Goal: Task Accomplishment & Management: Manage account settings

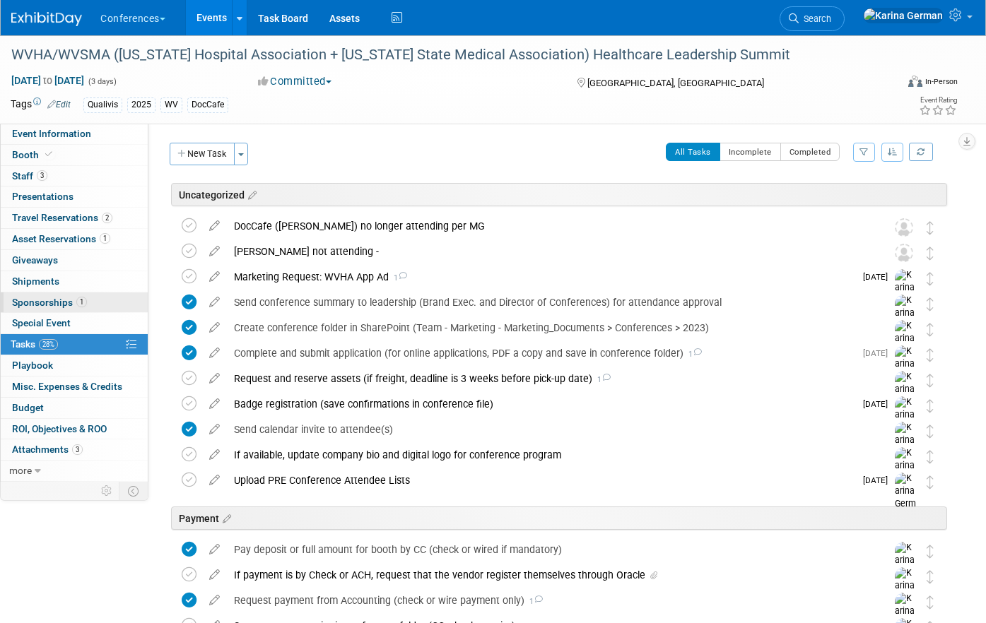
click at [71, 306] on span "Sponsorships 1" at bounding box center [49, 302] width 75 height 11
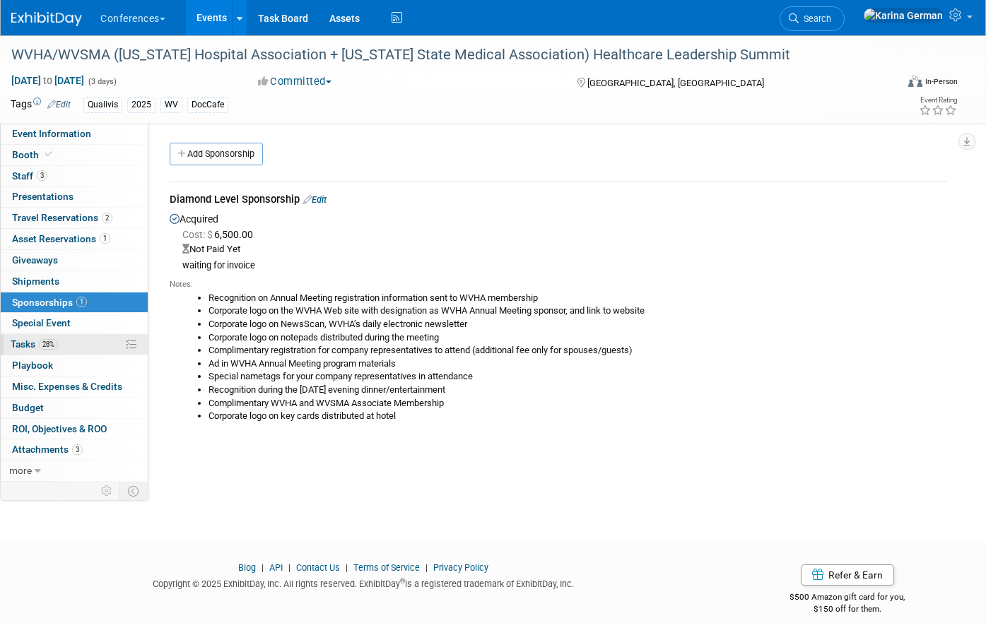
click at [68, 344] on link "28% Tasks 28%" at bounding box center [74, 344] width 147 height 20
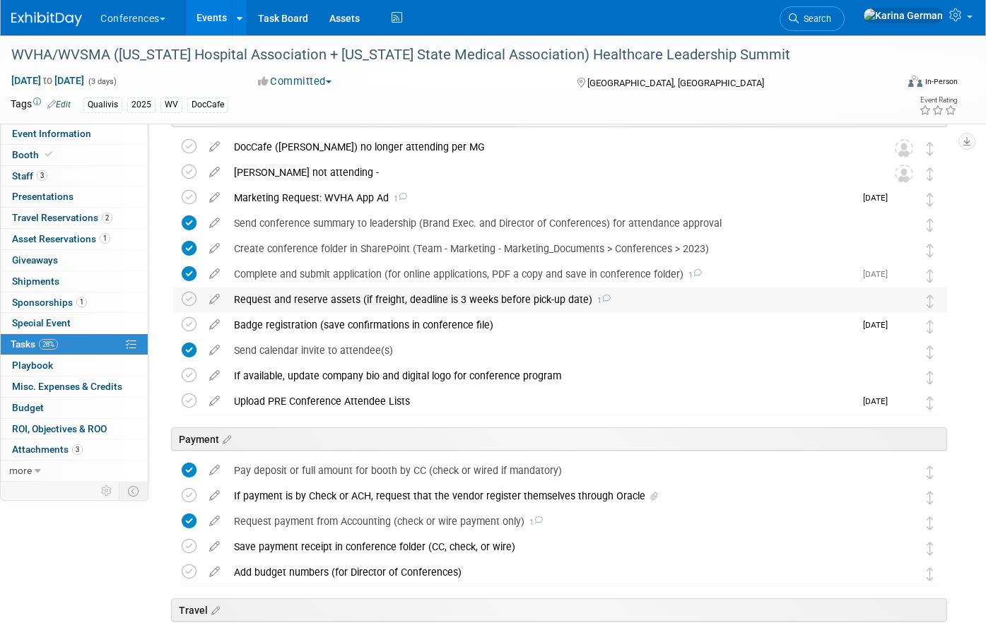
scroll to position [128, 0]
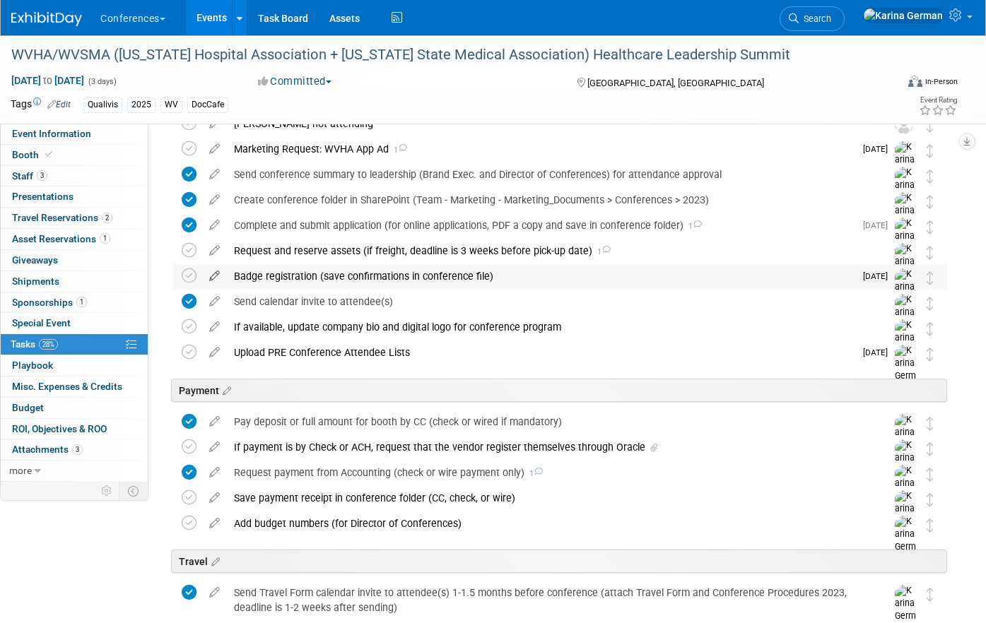
click at [216, 276] on icon at bounding box center [214, 273] width 25 height 18
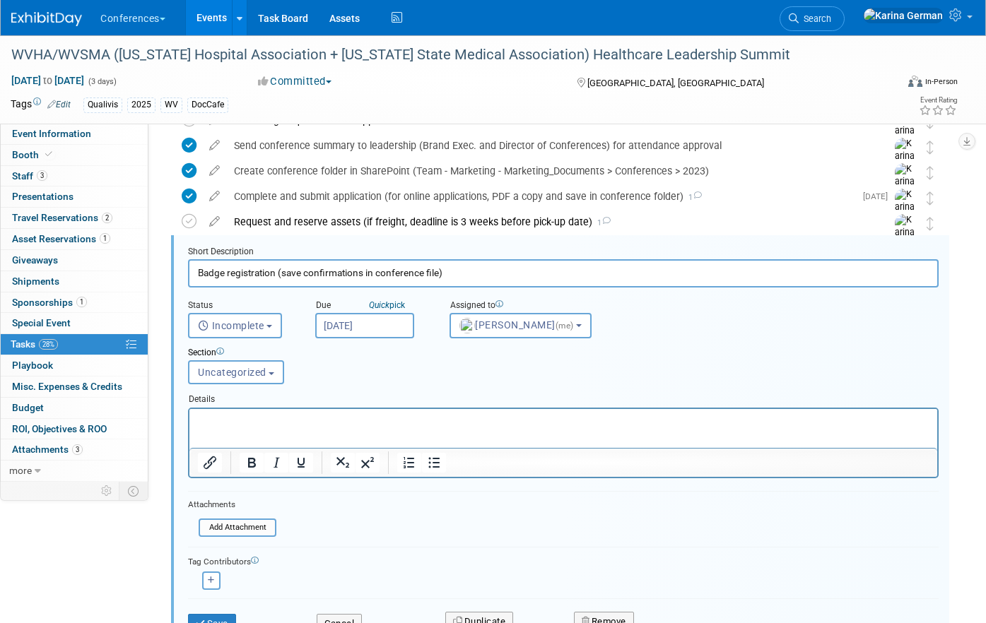
scroll to position [185, 0]
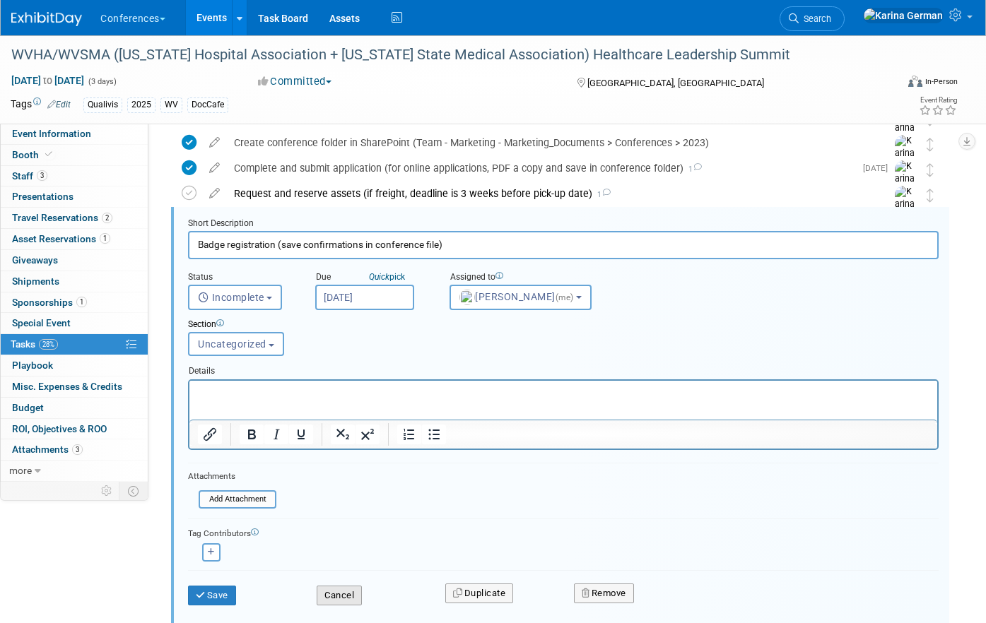
click at [342, 593] on button "Cancel" at bounding box center [339, 596] width 45 height 20
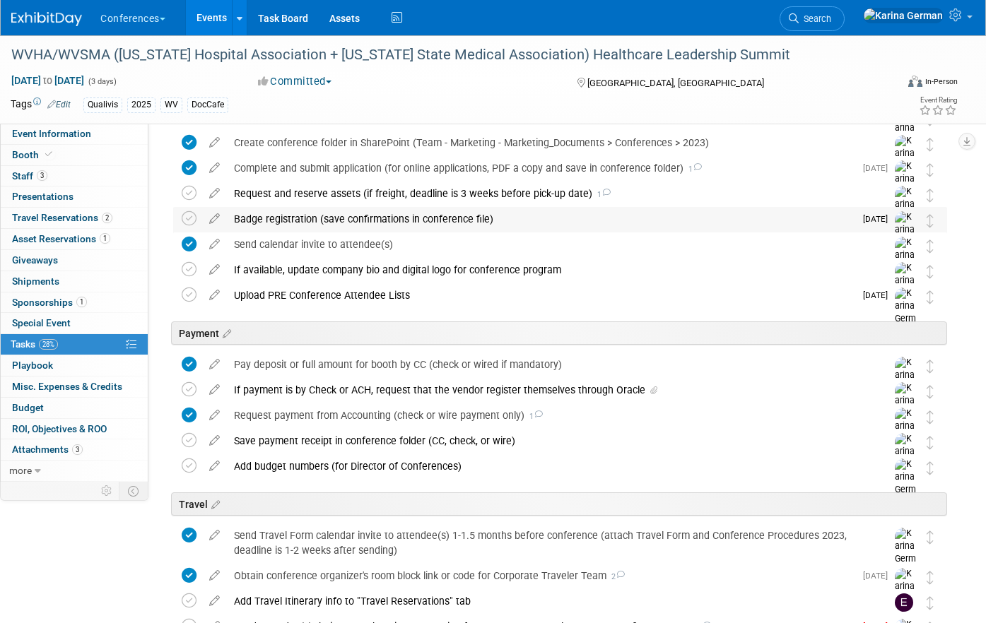
click at [319, 230] on div "Badge registration (save confirmations in conference file)" at bounding box center [541, 219] width 628 height 24
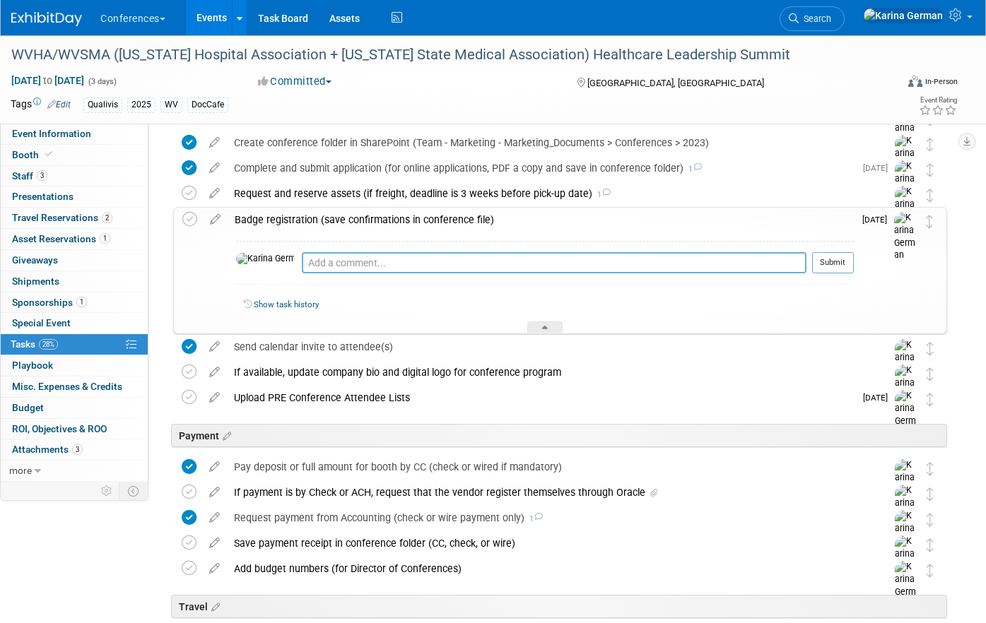
click at [352, 260] on textarea at bounding box center [554, 262] width 505 height 21
drag, startPoint x: 493, startPoint y: 266, endPoint x: 398, endPoint y: 261, distance: 95.6
click at [398, 261] on textarea "only allowed me to register 2 so emailed Kathy" at bounding box center [554, 262] width 505 height 21
click at [302, 262] on textarea "only allowed me to register 2" at bounding box center [554, 262] width 505 height 21
type textarea "Emailed Kathy - only allowed me to register 2"
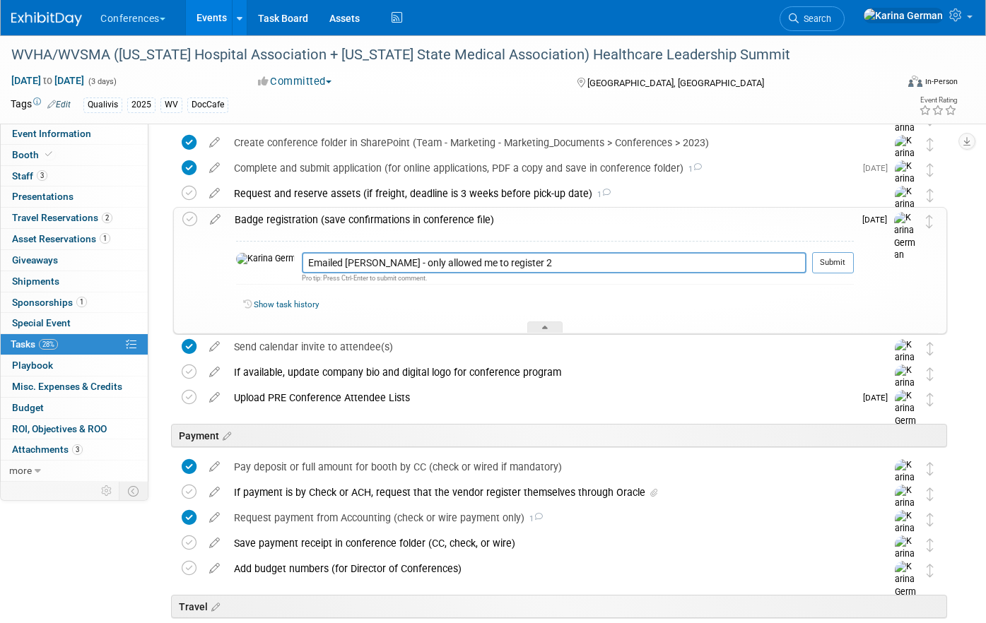
click at [842, 250] on div "Emailed Kathy - only allowed me to register 2 Pro tip: Press Ctrl-Enter to subm…" at bounding box center [545, 266] width 618 height 51
click at [829, 261] on button "Submit" at bounding box center [833, 262] width 42 height 21
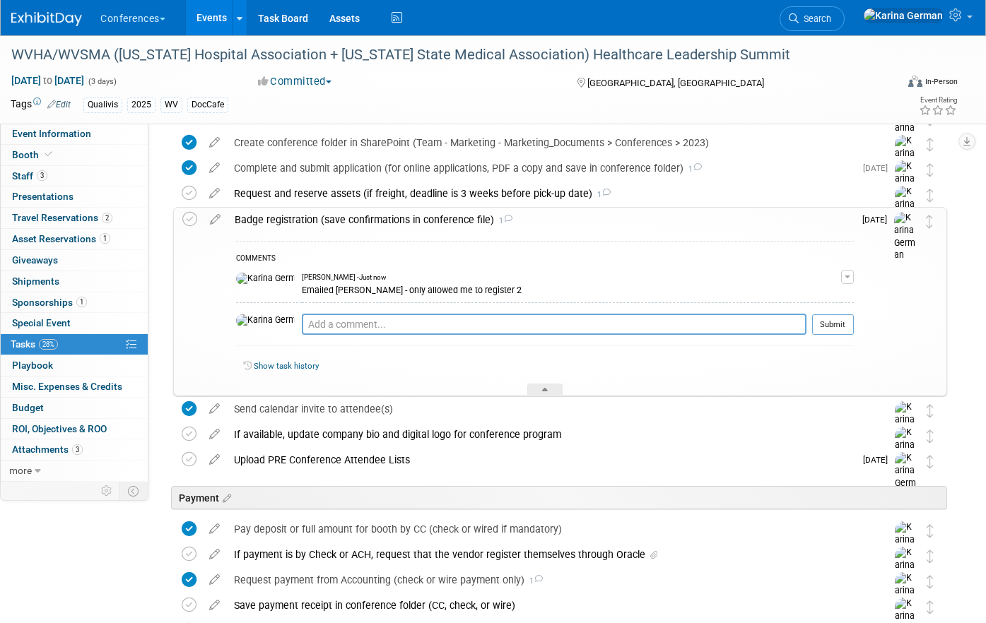
click at [474, 212] on div "Badge registration (save confirmations in conference file) 1" at bounding box center [541, 220] width 626 height 24
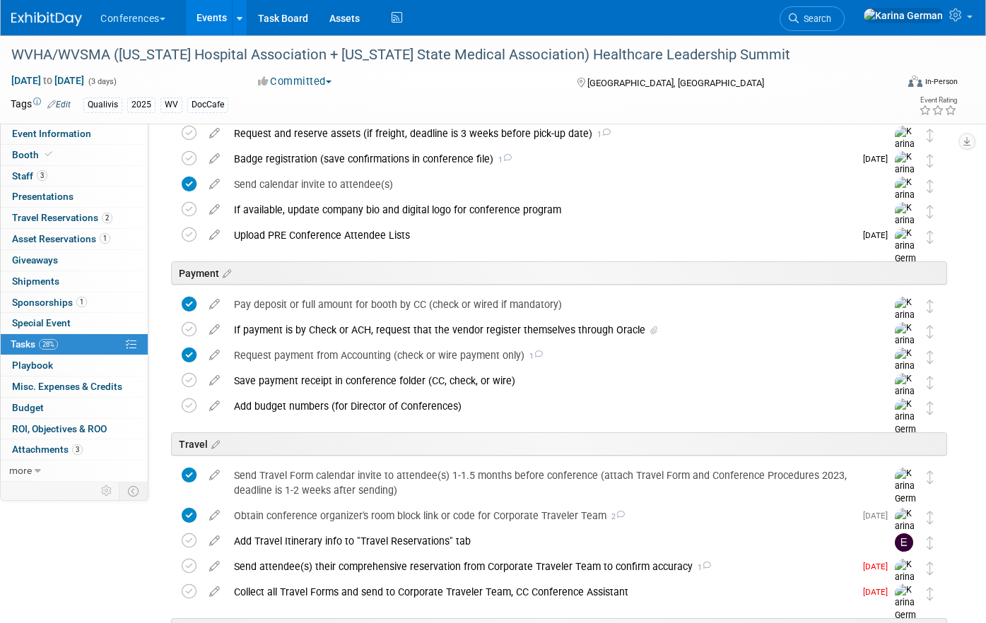
scroll to position [244, 0]
click at [845, 28] on link "Search" at bounding box center [812, 18] width 65 height 25
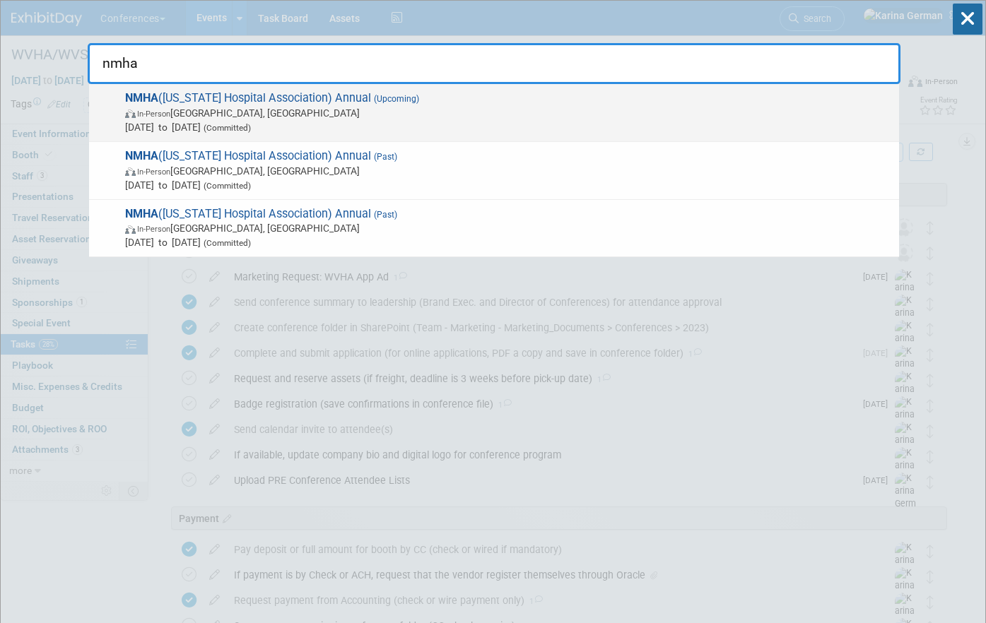
type input "nmha"
click at [565, 107] on span "In-Person Albuquerque, NM" at bounding box center [508, 113] width 767 height 14
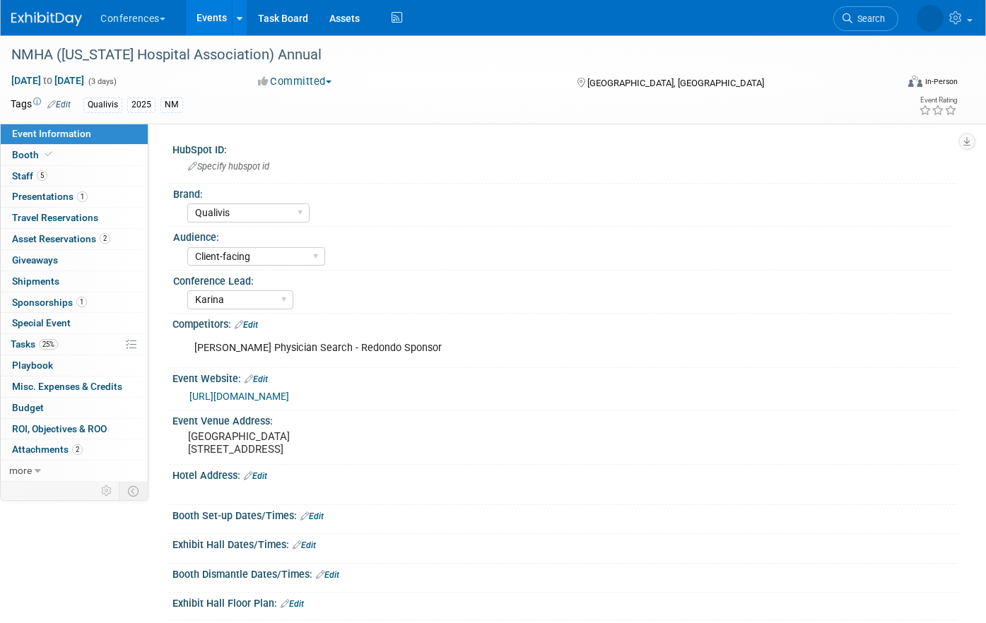
select select "Qualivis"
select select "Client-facing"
select select "Karina"
click at [236, 59] on div "NMHA ([US_STATE] Hospital Association) Annual" at bounding box center [441, 54] width 871 height 25
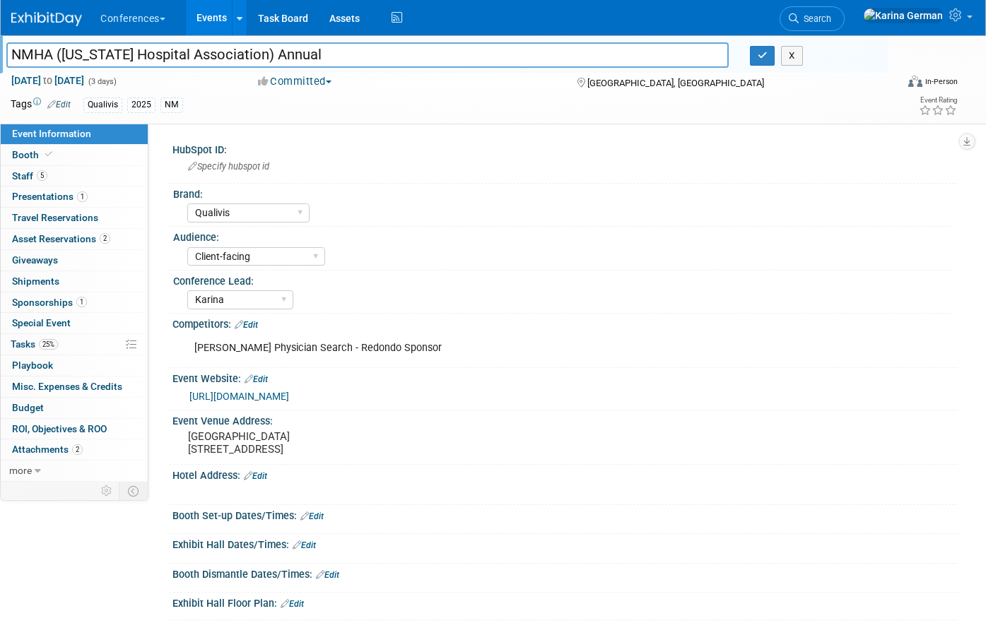
click at [236, 59] on input "NMHA ([US_STATE] Hospital Association) Annual" at bounding box center [367, 54] width 722 height 25
click at [285, 395] on link "https://web.cvent.com/event/e57bf2dc-9793-44a5-8df0-e39cf515046e/summary" at bounding box center [239, 396] width 100 height 11
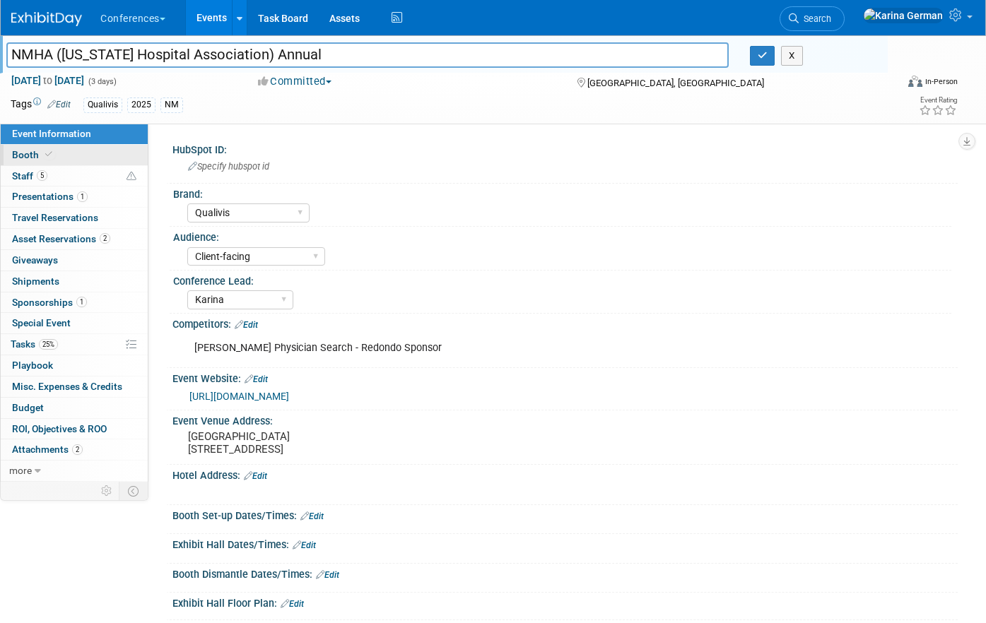
click at [69, 161] on link "Booth" at bounding box center [74, 155] width 147 height 20
select select "8' tabletop"
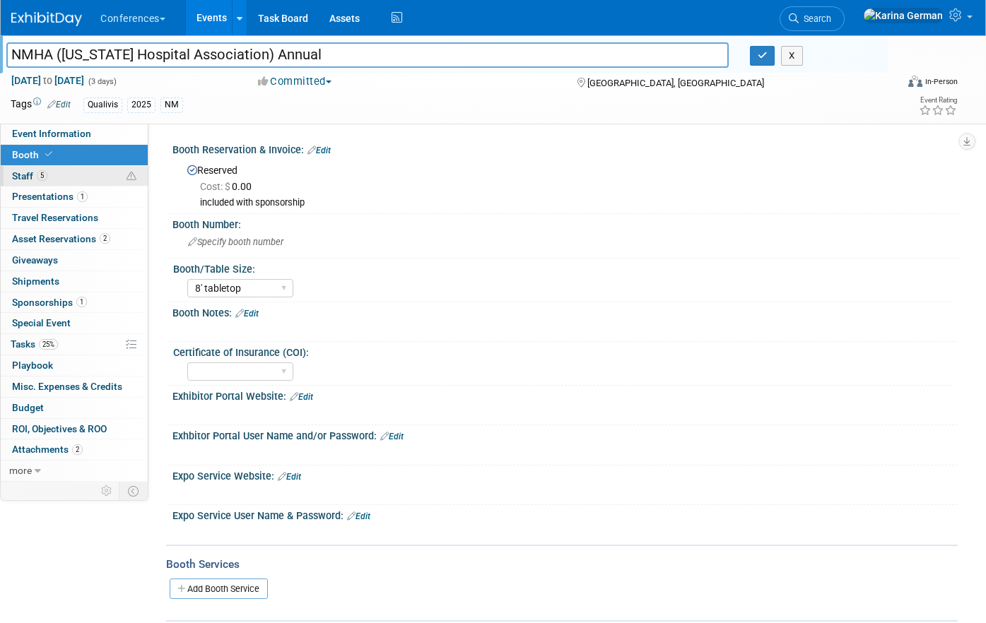
click at [69, 177] on link "5 Staff 5" at bounding box center [74, 176] width 147 height 20
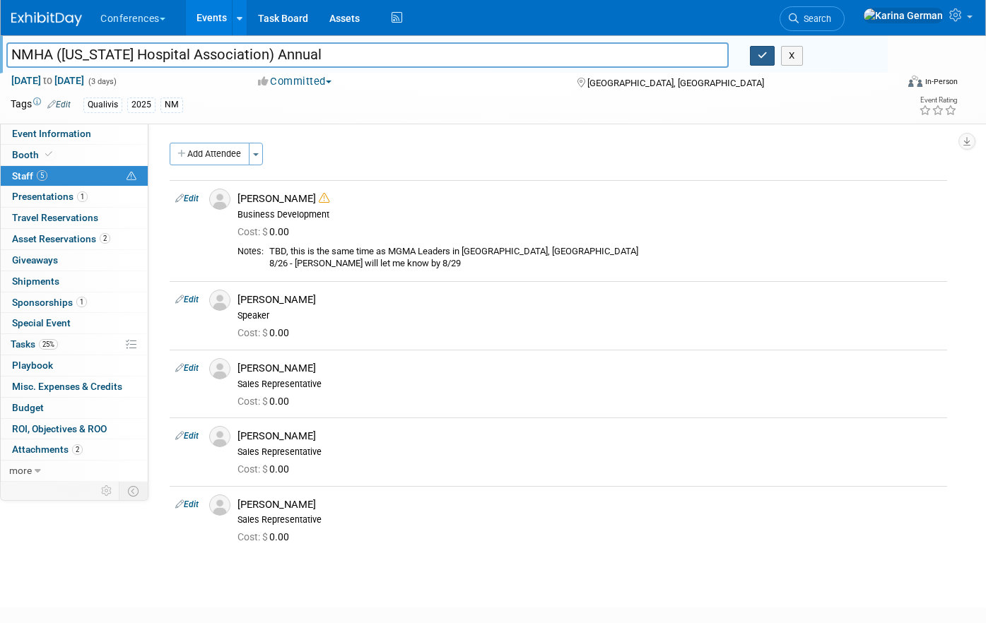
click at [763, 55] on icon "button" at bounding box center [763, 55] width 10 height 9
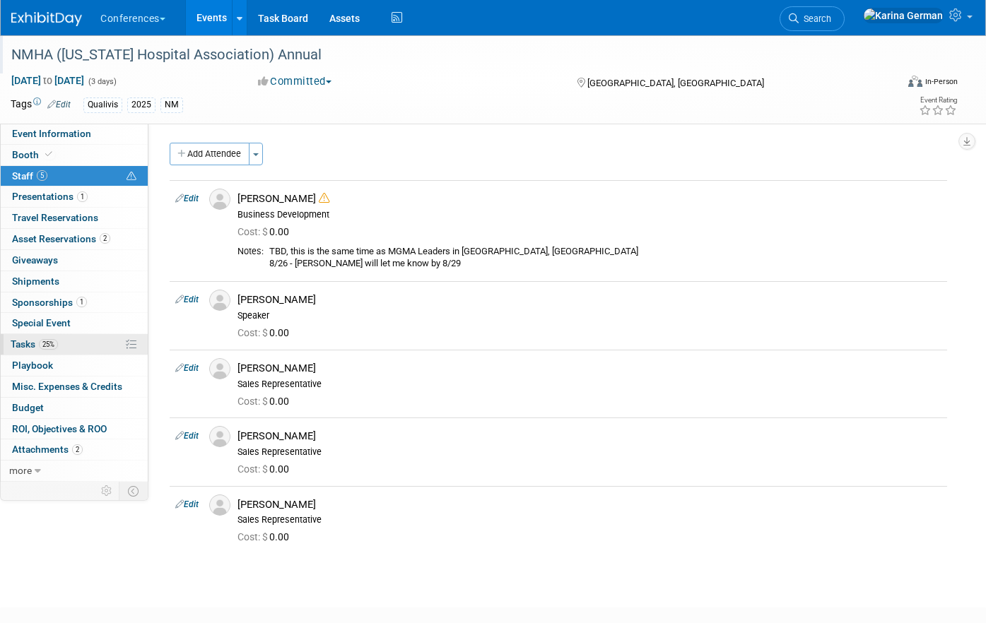
click at [71, 347] on link "25% Tasks 25%" at bounding box center [74, 344] width 147 height 20
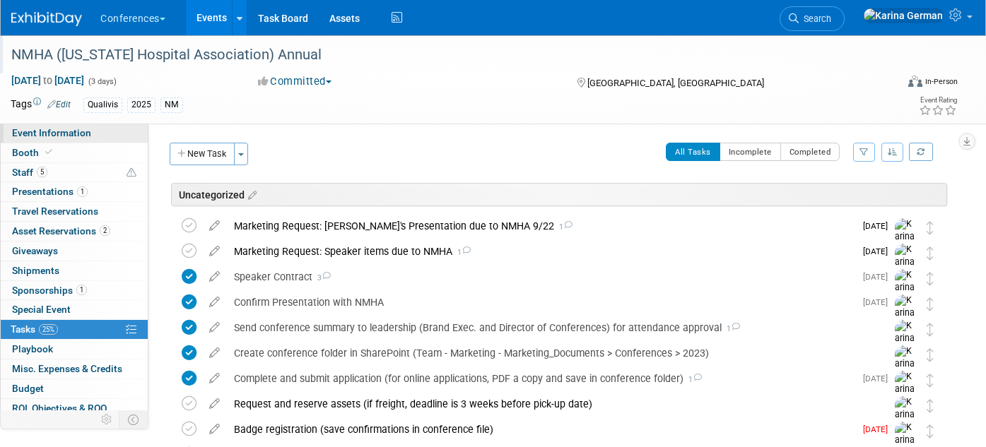
click at [79, 138] on span "Event Information" at bounding box center [51, 132] width 79 height 11
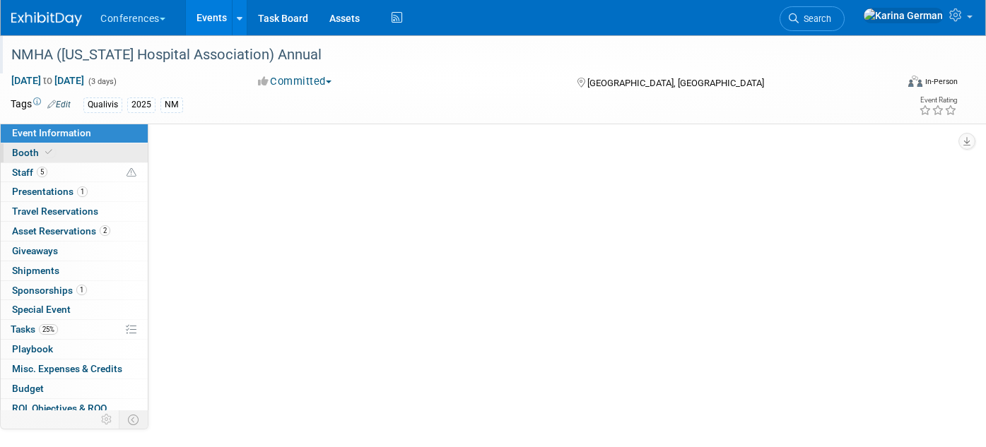
select select "Qualivis"
select select "Client-facing"
select select "Karina"
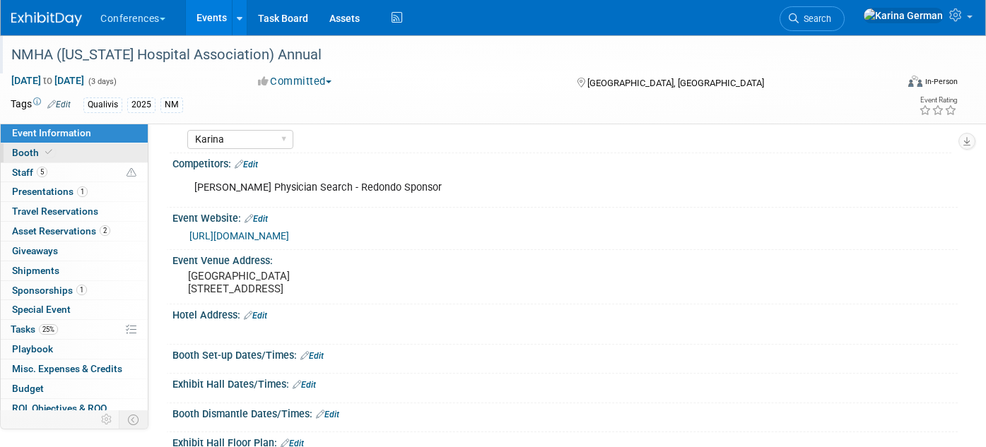
scroll to position [166, 0]
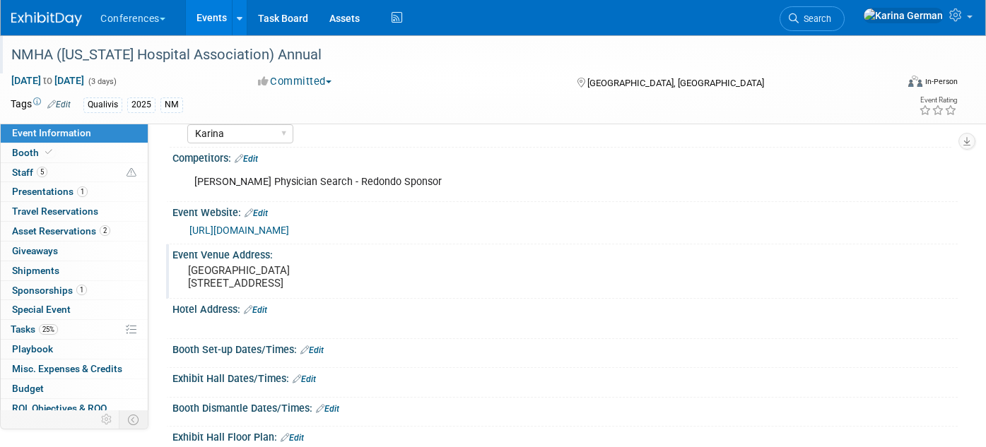
click at [245, 293] on div "[GEOGRAPHIC_DATA] [STREET_ADDRESS]" at bounding box center [336, 277] width 306 height 33
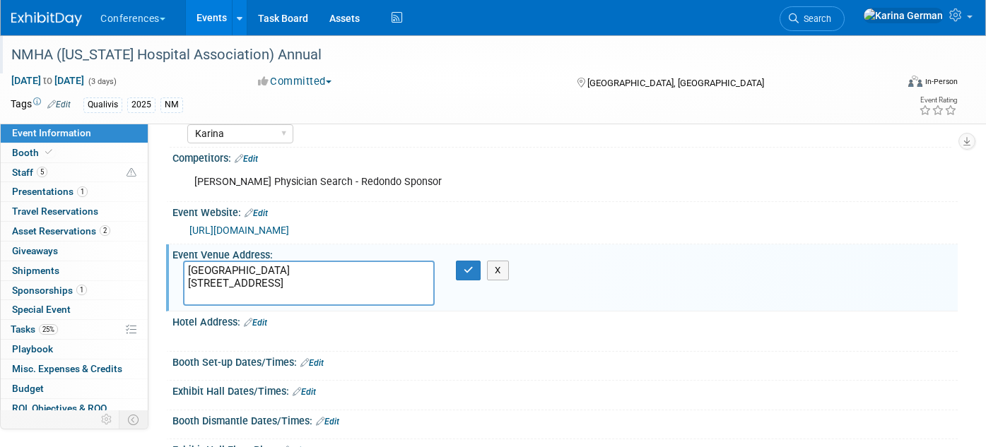
drag, startPoint x: 324, startPoint y: 295, endPoint x: 168, endPoint y: 257, distance: 160.6
click at [168, 257] on div "Event Venue Address: Sandia Resort & Casino 30 Rainbow Rd, Albuquerque, NM 8711…" at bounding box center [562, 278] width 792 height 67
click at [475, 271] on button "button" at bounding box center [468, 271] width 25 height 20
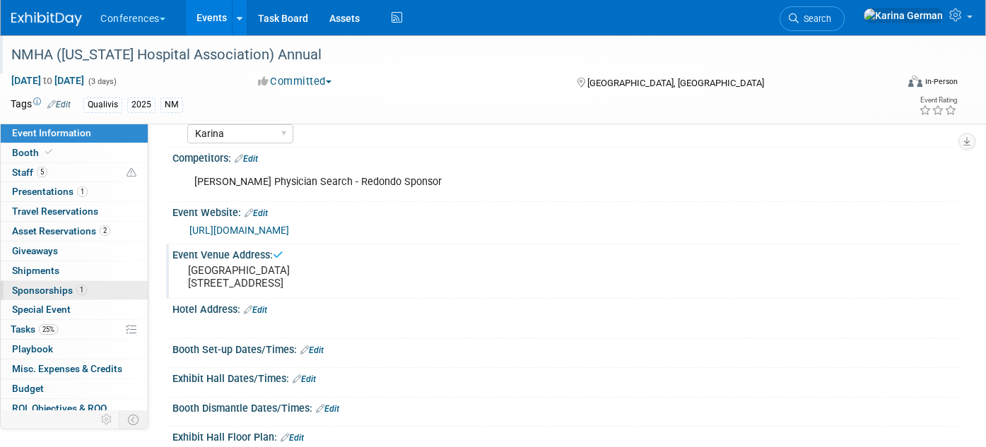
click at [86, 292] on link "1 Sponsorships 1" at bounding box center [74, 290] width 147 height 19
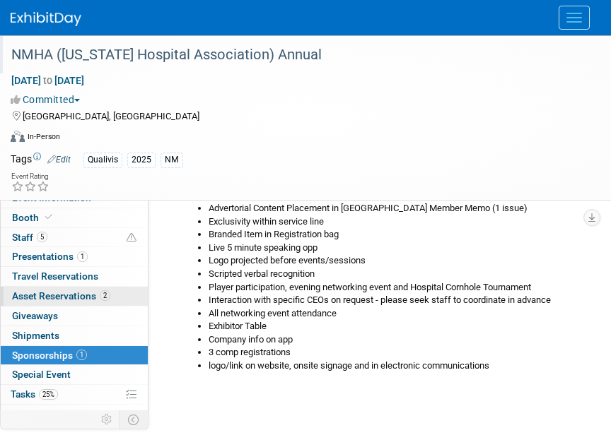
scroll to position [0, 0]
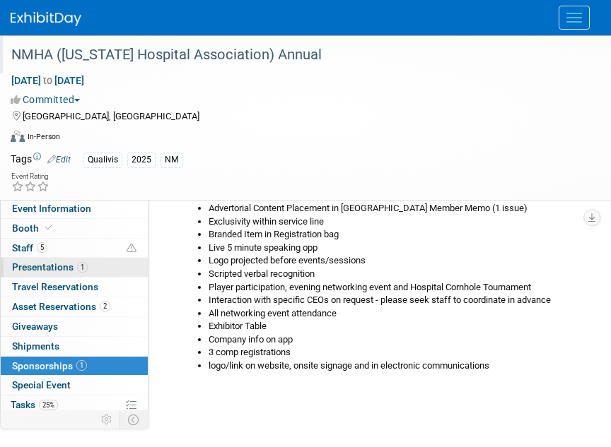
click at [96, 266] on link "1 Presentations 1" at bounding box center [74, 267] width 147 height 19
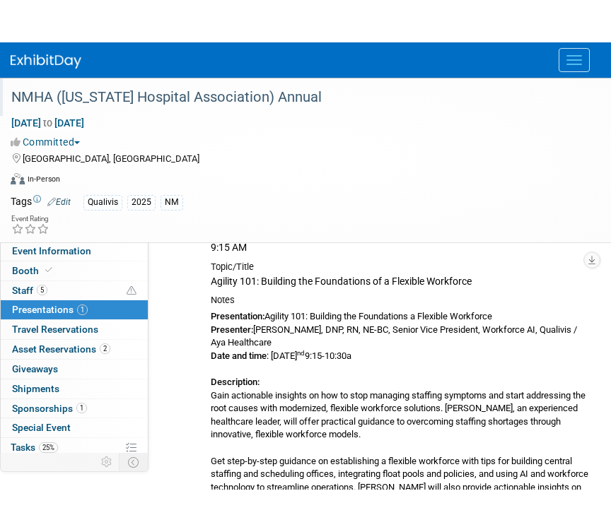
scroll to position [225, 0]
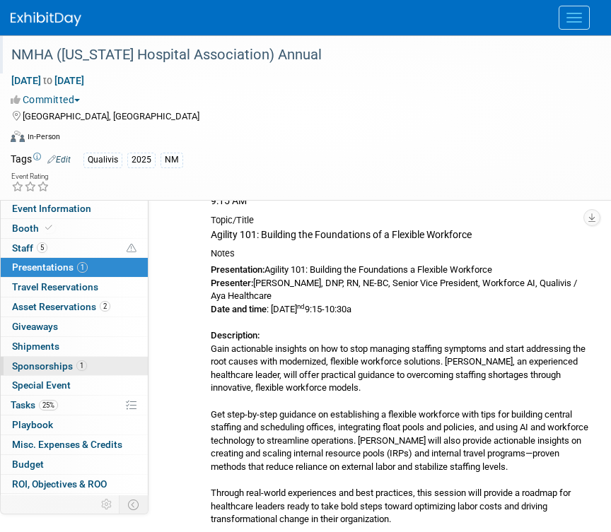
click at [90, 364] on link "1 Sponsorships 1" at bounding box center [74, 366] width 147 height 19
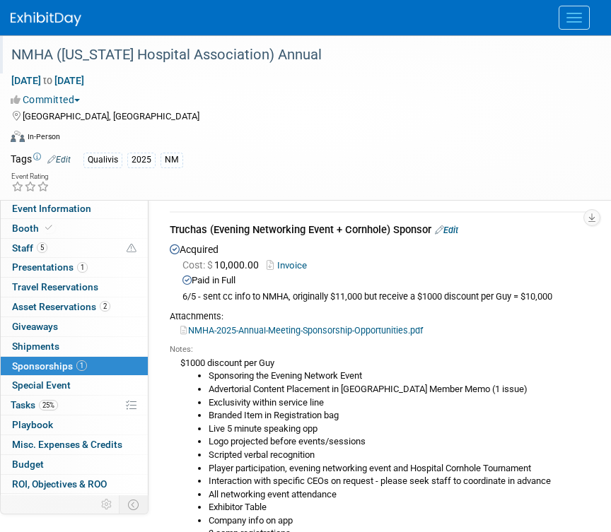
scroll to position [57, 0]
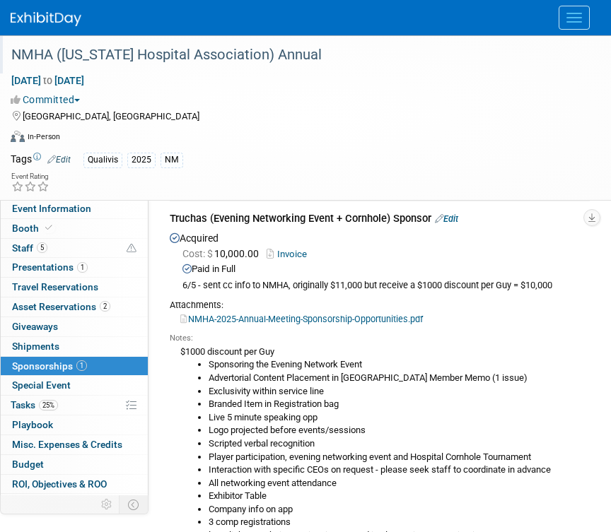
click at [451, 217] on link "Edit" at bounding box center [446, 218] width 23 height 11
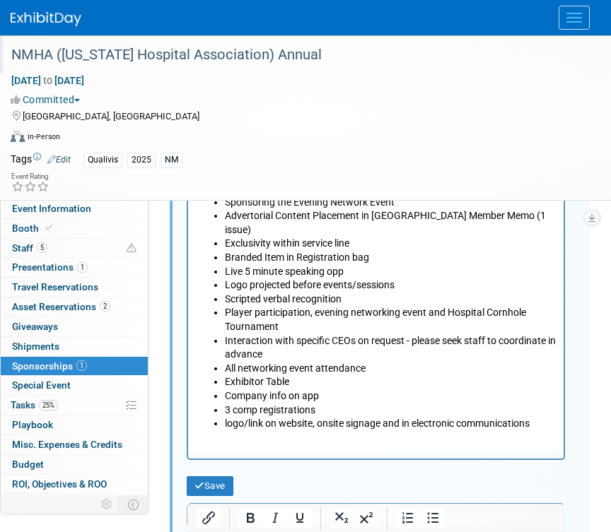
scroll to position [754, 0]
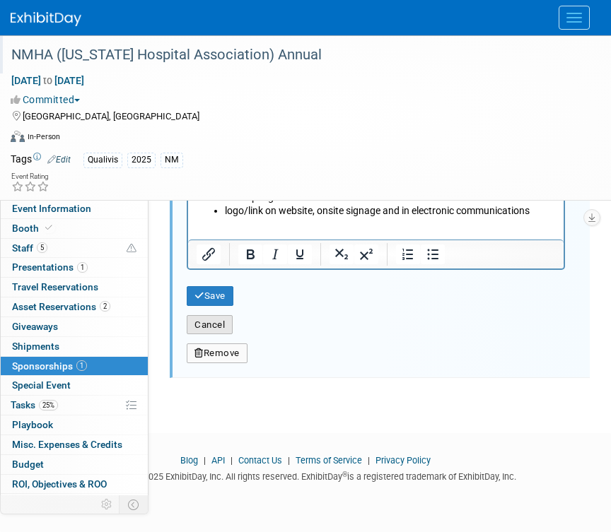
click at [218, 327] on button "Cancel" at bounding box center [210, 325] width 46 height 20
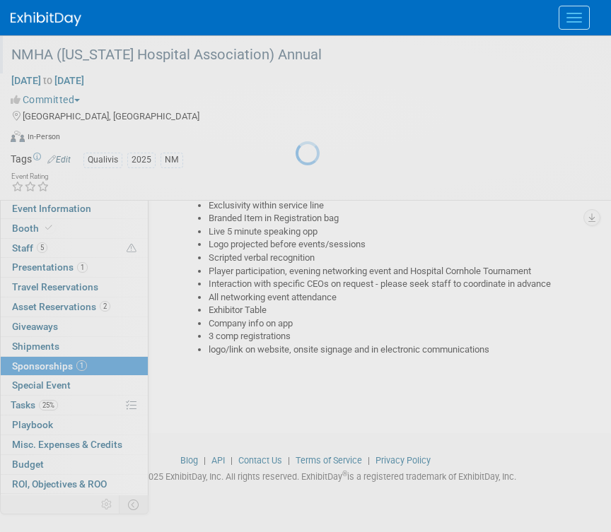
scroll to position [242, 0]
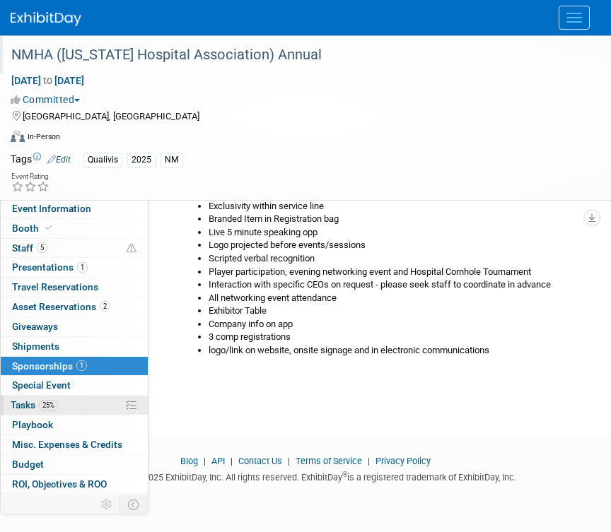
click at [51, 405] on span "25%" at bounding box center [48, 405] width 19 height 11
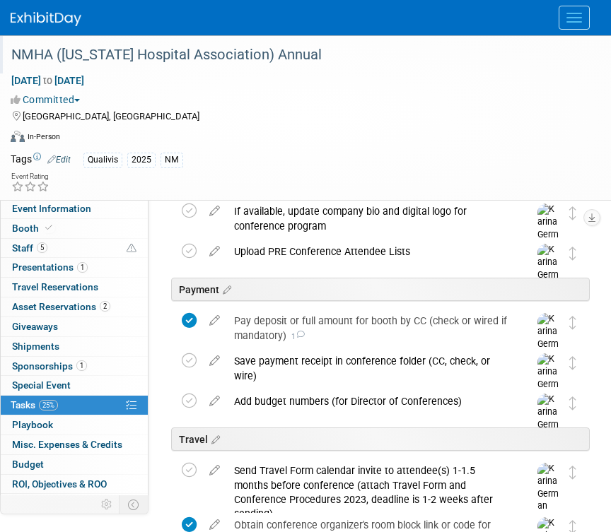
scroll to position [462, 0]
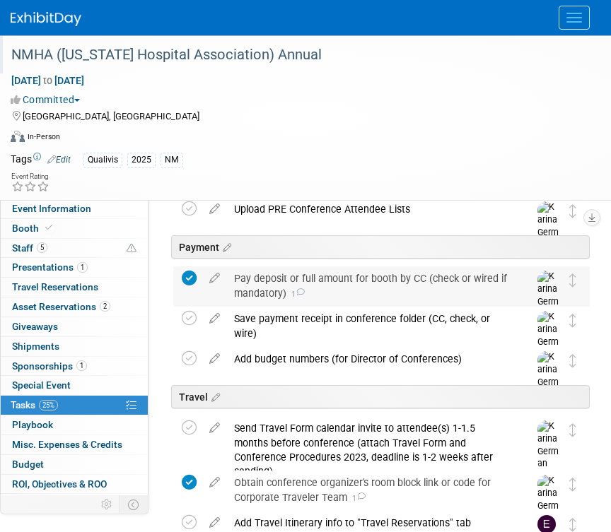
click at [311, 297] on div "Pay deposit or full amount for booth by CC (check or wired if mandatory) 1" at bounding box center [368, 285] width 282 height 39
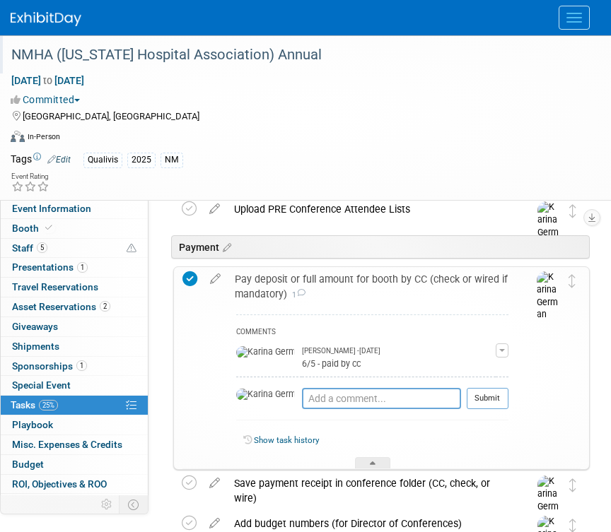
click at [311, 297] on div "Pay deposit or full amount for booth by CC (check or wired if mandatory) 1" at bounding box center [368, 286] width 281 height 39
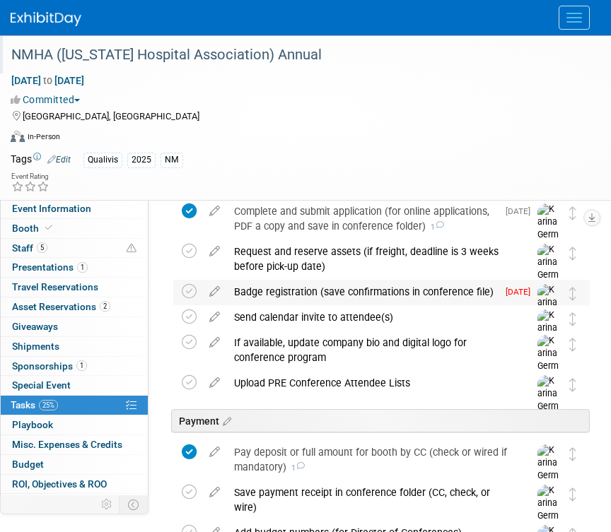
scroll to position [293, 0]
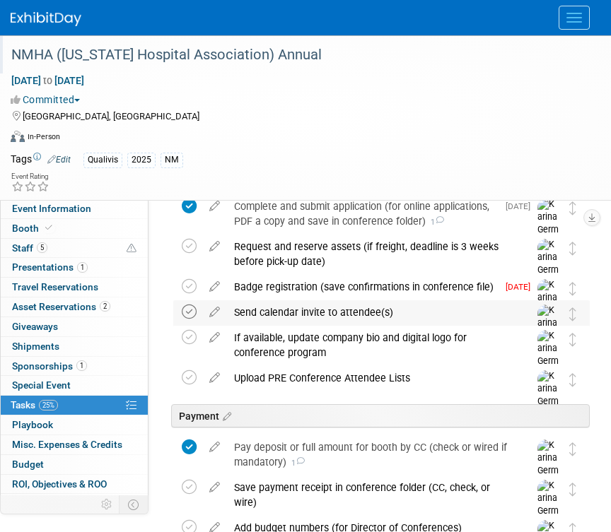
click at [191, 314] on icon at bounding box center [189, 312] width 15 height 15
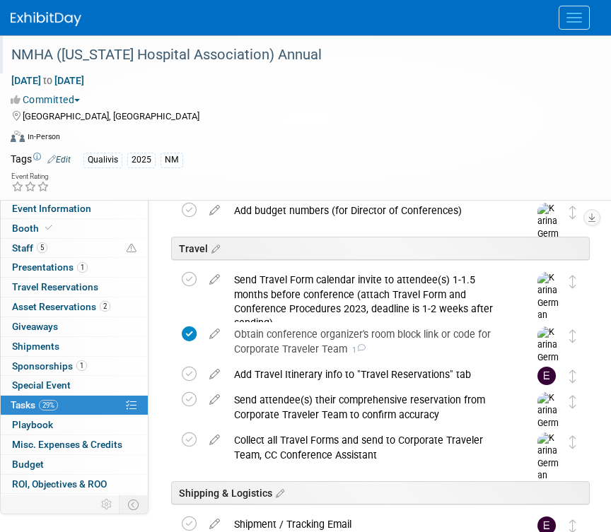
scroll to position [623, 0]
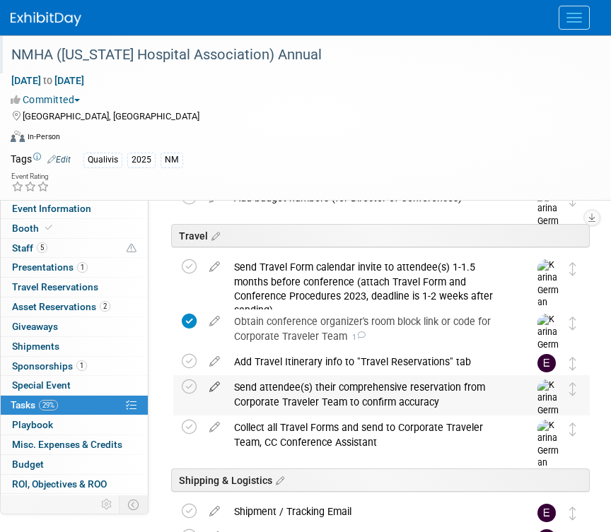
click at [219, 381] on icon at bounding box center [214, 384] width 25 height 18
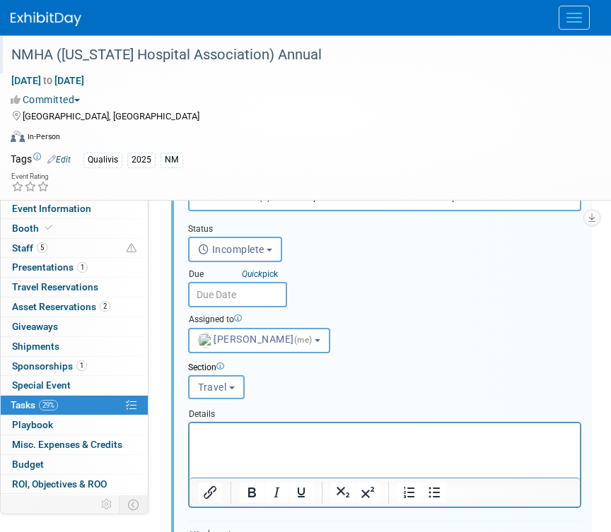
scroll to position [884, 0]
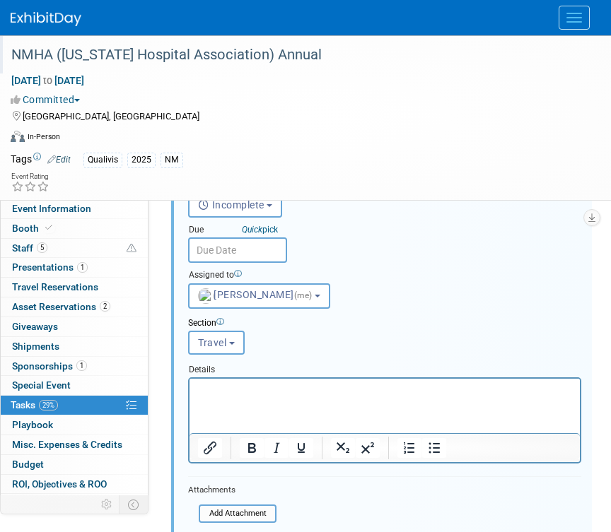
click at [244, 259] on input "text" at bounding box center [237, 250] width 99 height 25
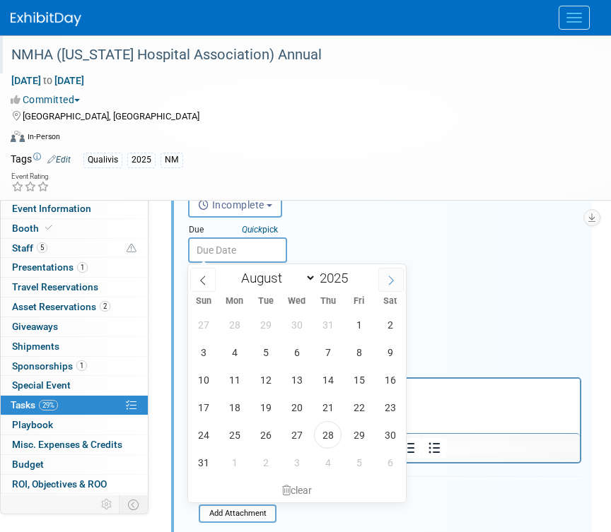
click at [391, 285] on icon at bounding box center [391, 281] width 10 height 10
select select "8"
click at [297, 332] on span "3" at bounding box center [297, 325] width 28 height 28
type input "Sep 3, 2025"
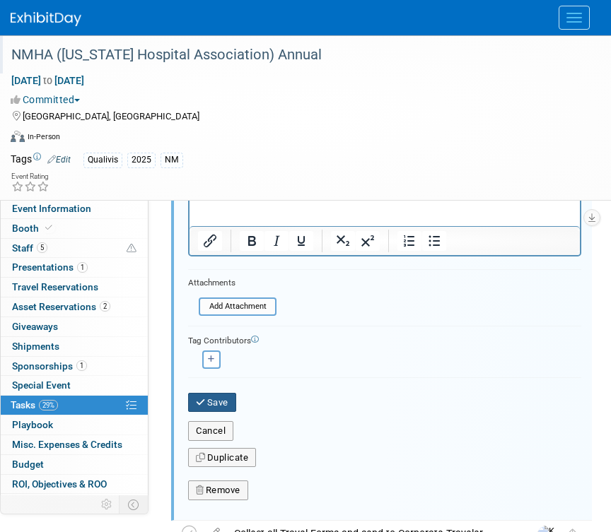
click at [225, 401] on button "Save" at bounding box center [212, 403] width 48 height 20
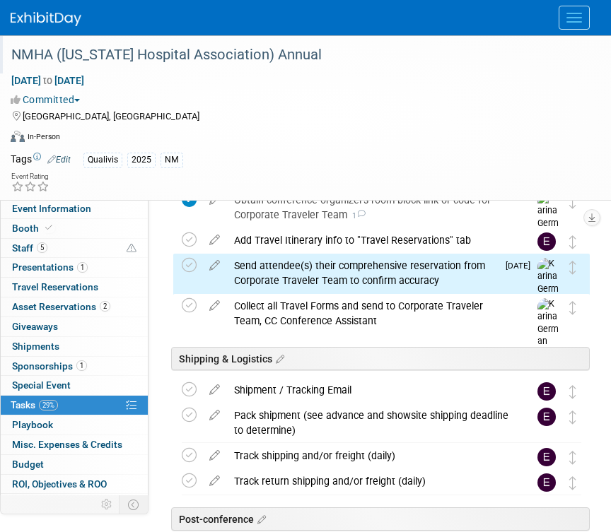
scroll to position [730, 0]
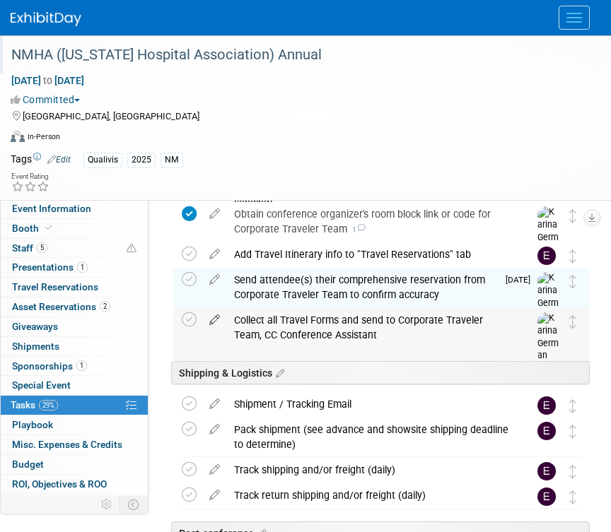
click at [215, 322] on icon at bounding box center [214, 317] width 25 height 18
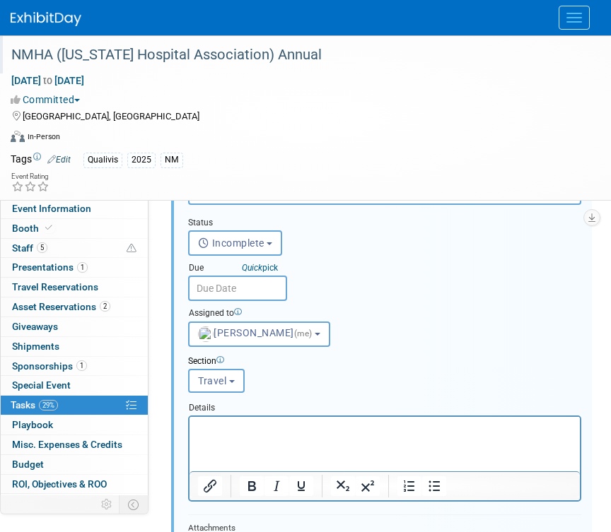
scroll to position [889, 0]
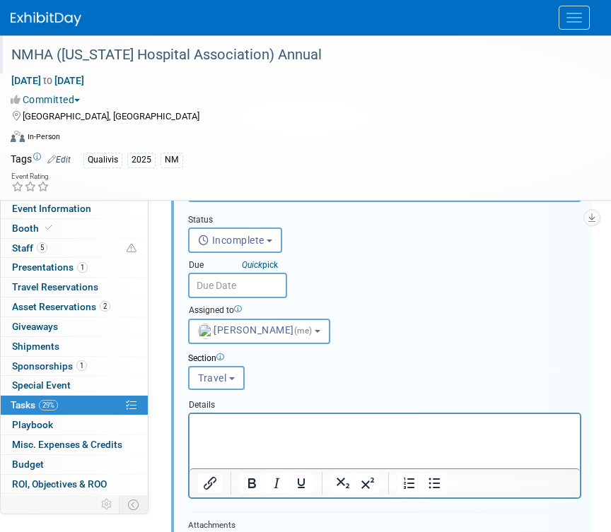
click at [250, 289] on input "text" at bounding box center [237, 285] width 99 height 25
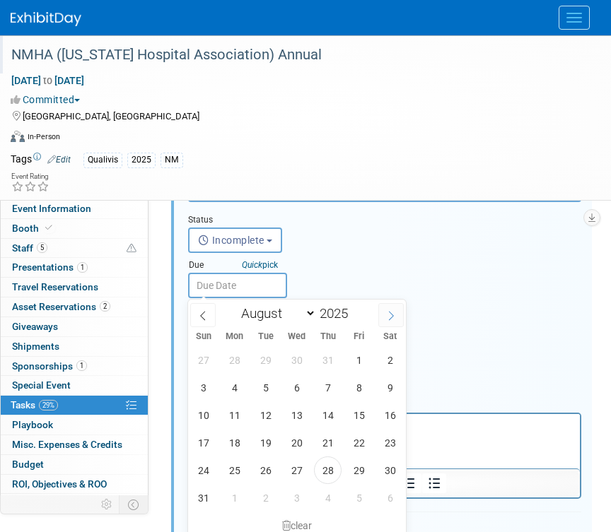
click at [379, 313] on span at bounding box center [390, 315] width 25 height 24
select select "8"
click at [298, 360] on span "3" at bounding box center [297, 360] width 28 height 28
type input "Sep 3, 2025"
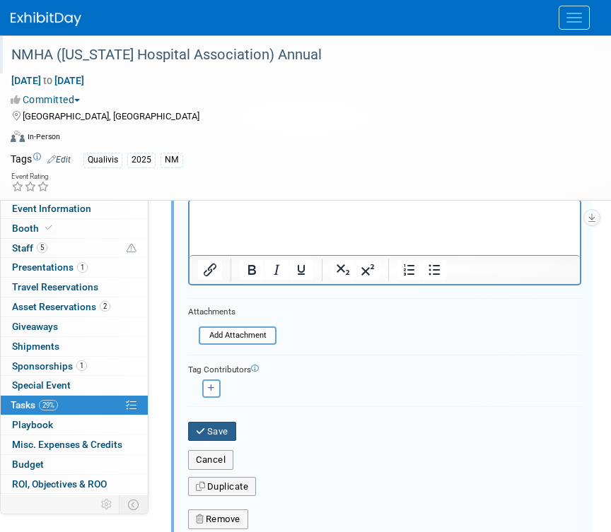
click at [220, 428] on button "Save" at bounding box center [212, 432] width 48 height 20
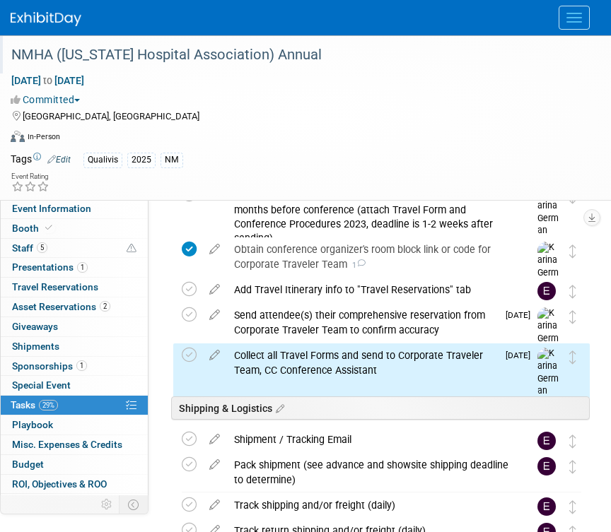
scroll to position [689, 0]
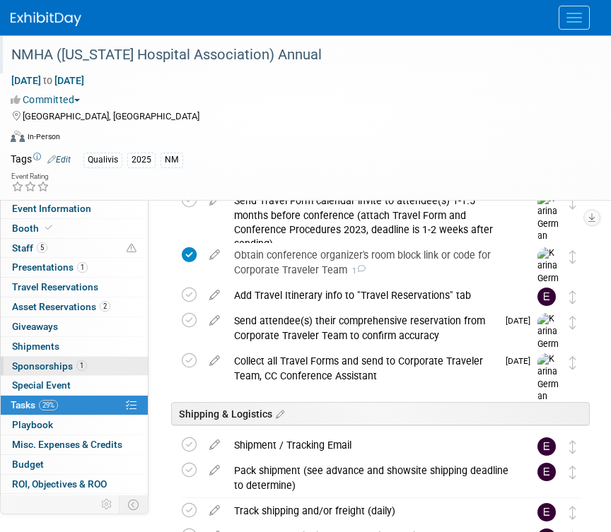
click at [87, 368] on link "1 Sponsorships 1" at bounding box center [74, 366] width 147 height 19
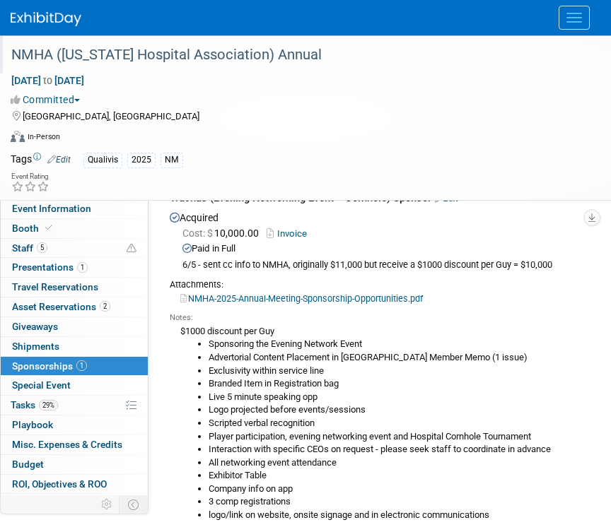
scroll to position [42, 0]
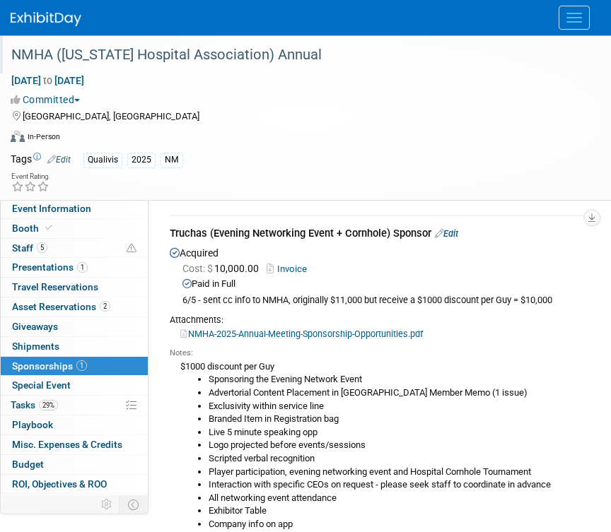
click at [459, 228] on div "Truchas (Evening Networking Event + Cornhole) Sponsor Edit" at bounding box center [380, 235] width 420 height 18
click at [452, 230] on link "Edit" at bounding box center [446, 233] width 23 height 11
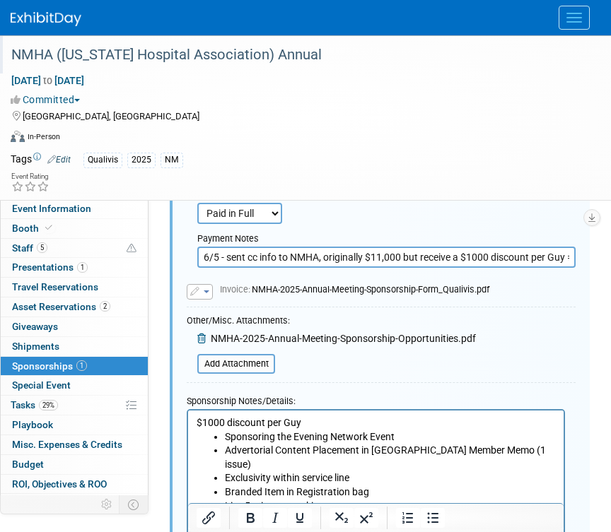
scroll to position [306, 0]
click at [237, 365] on input "file" at bounding box center [189, 363] width 168 height 17
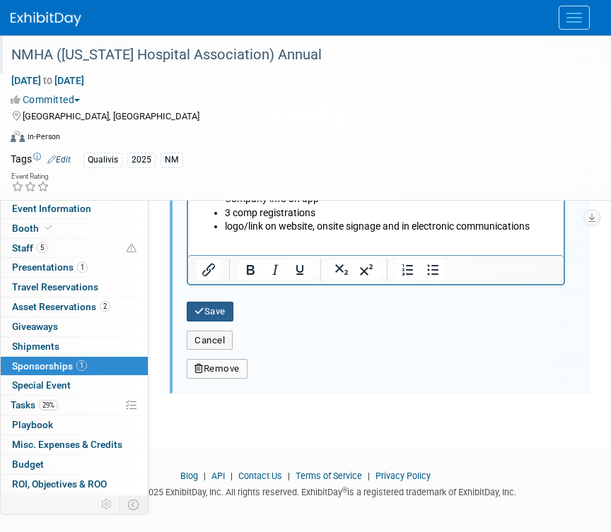
click at [221, 312] on button "Save" at bounding box center [210, 312] width 47 height 20
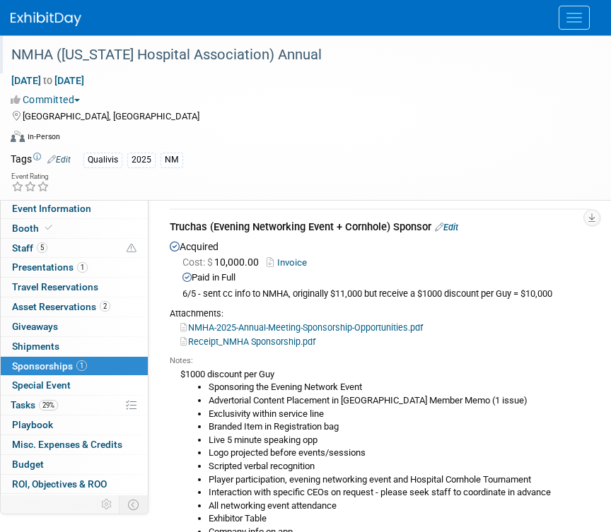
scroll to position [74, 0]
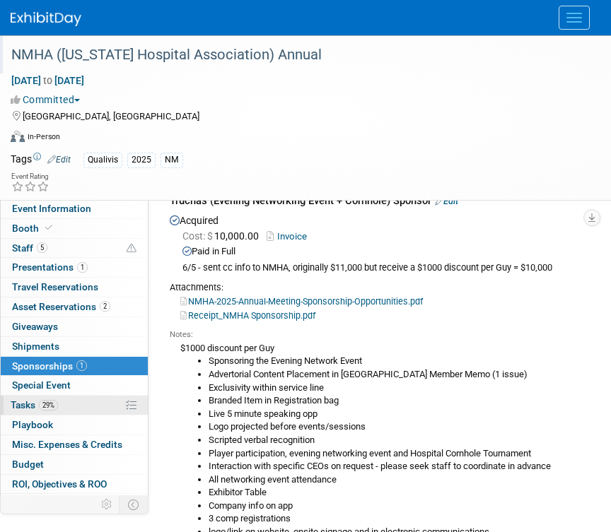
click at [60, 404] on link "29% Tasks 29%" at bounding box center [74, 405] width 147 height 19
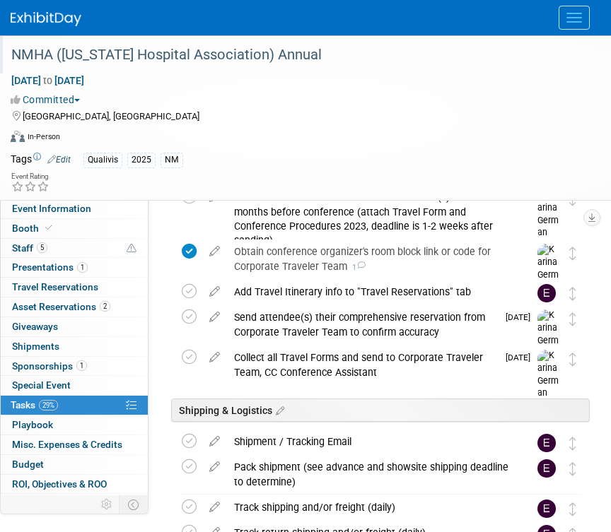
scroll to position [714, 0]
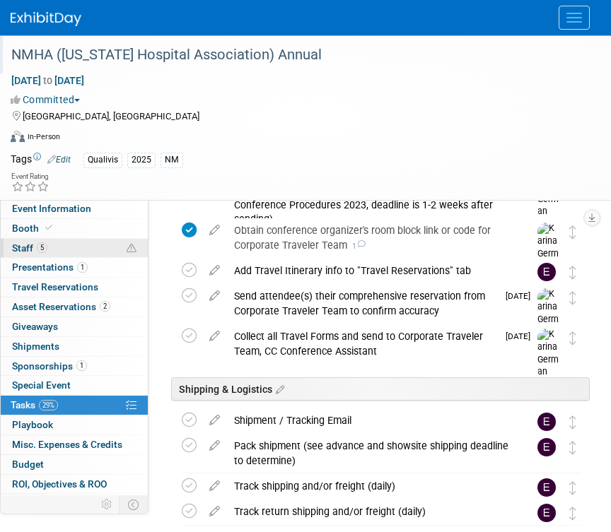
click at [71, 246] on link "5 Staff 5" at bounding box center [74, 248] width 147 height 19
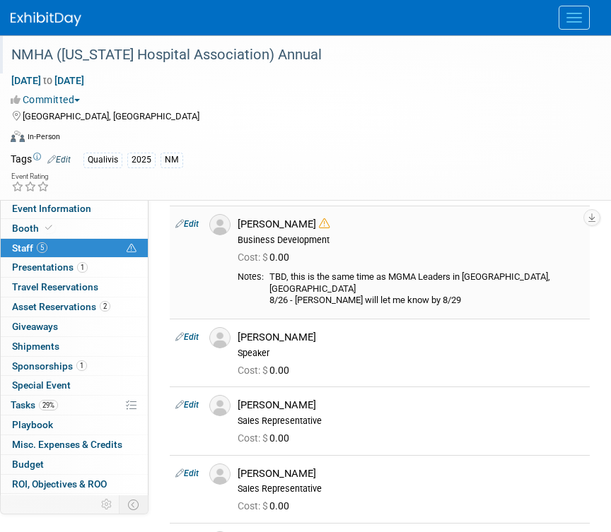
scroll to position [0, 0]
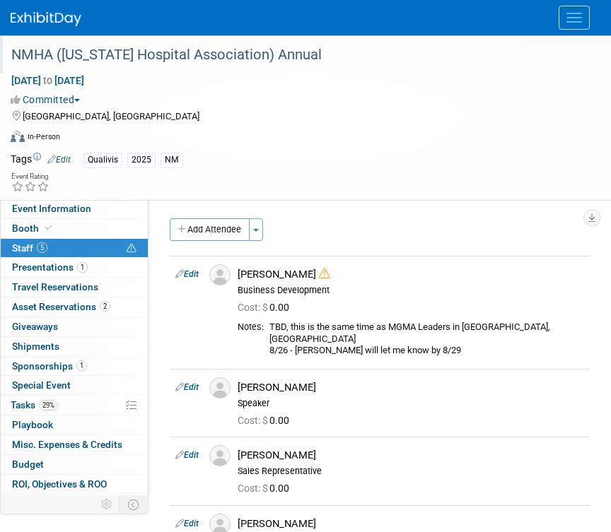
click at [57, 23] on img at bounding box center [46, 19] width 71 height 14
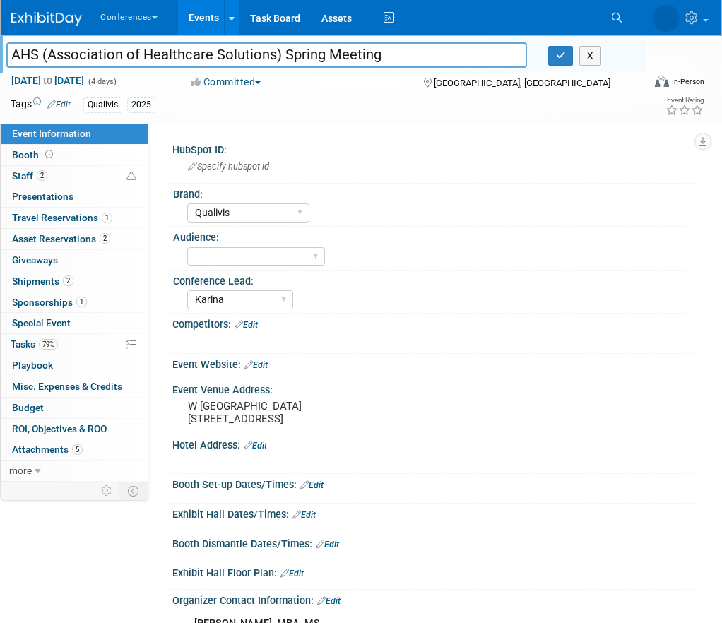
select select "Qualivis"
select select "Karina"
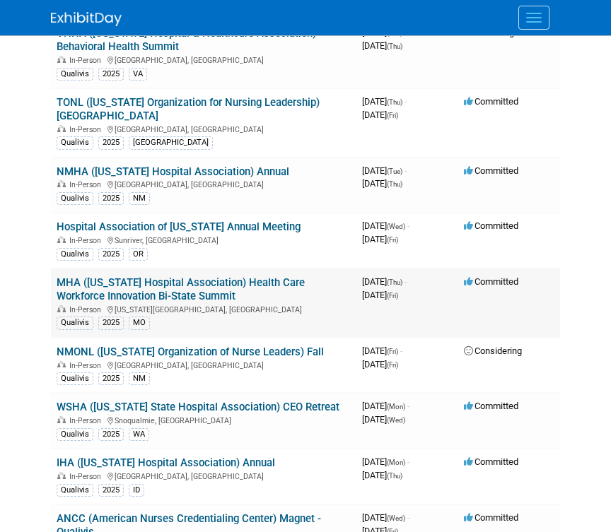
scroll to position [1149, 0]
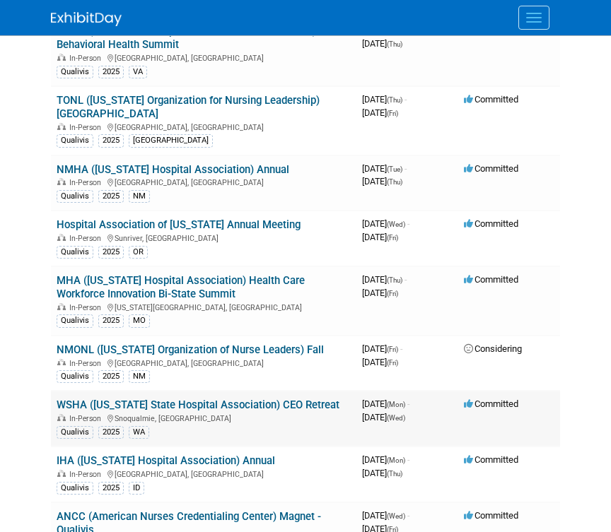
click at [274, 399] on link "WSHA ([US_STATE] State Hospital Association) CEO Retreat" at bounding box center [198, 405] width 283 height 13
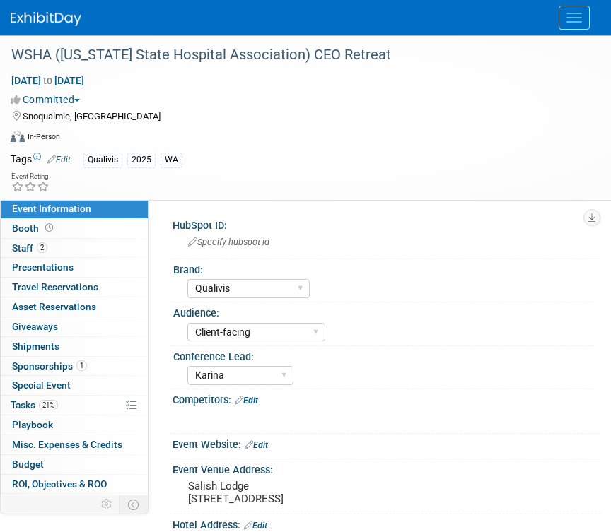
select select "Qualivis"
select select "Client-facing"
select select "Karina"
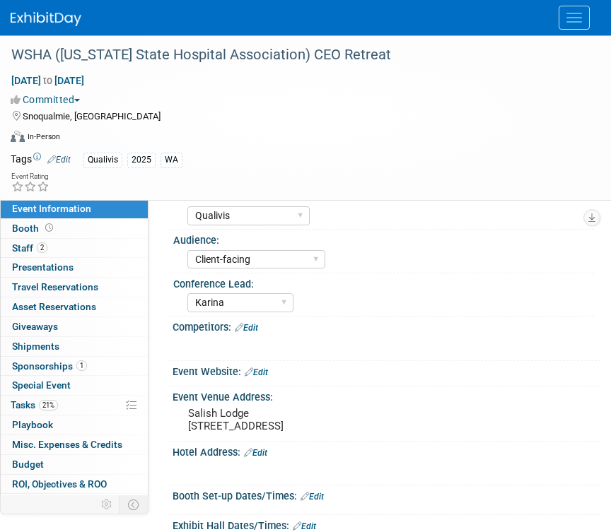
scroll to position [102, 0]
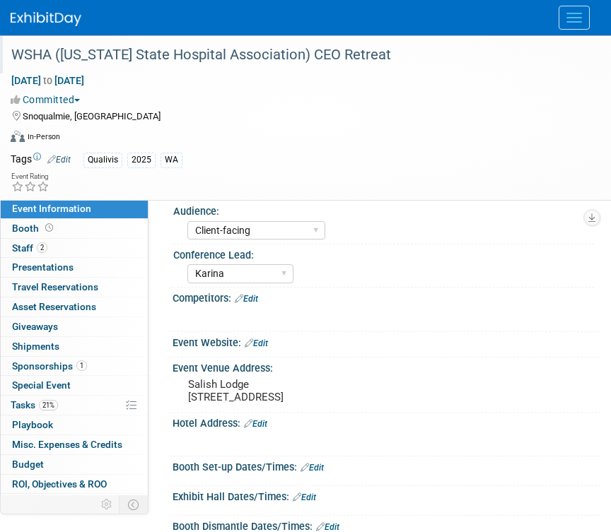
click at [202, 54] on div "WSHA ([US_STATE] State Hospital Association) CEO Retreat" at bounding box center [294, 54] width 576 height 25
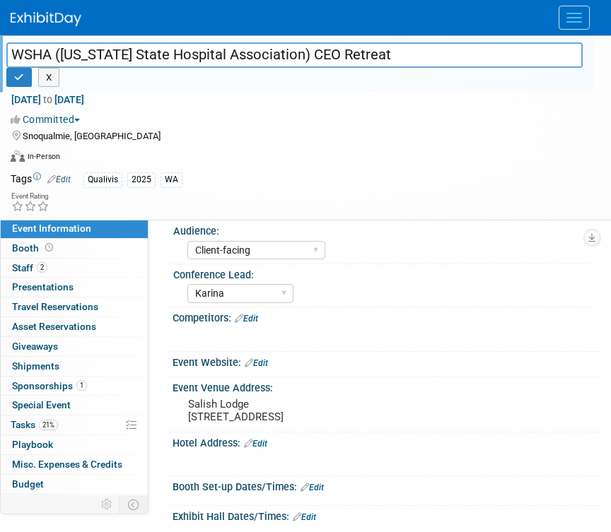
click at [202, 54] on input "WSHA ([US_STATE] State Hospital Association) CEO Retreat" at bounding box center [294, 54] width 576 height 25
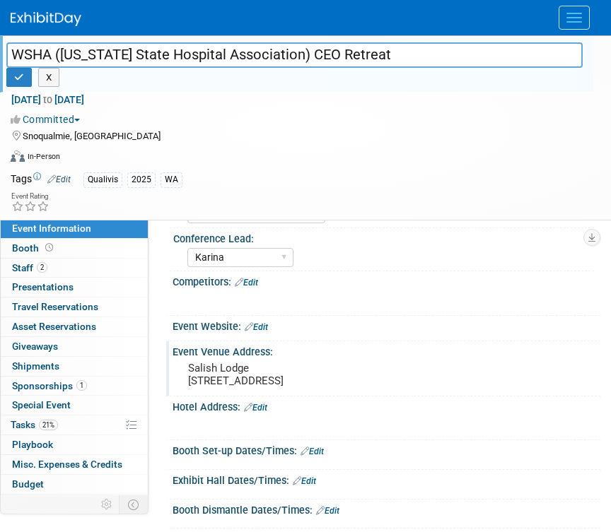
click at [230, 375] on pre "Salish Lodge 6501 Railroad Ave SE, Snoqualmie, WA 98065" at bounding box center [386, 374] width 397 height 25
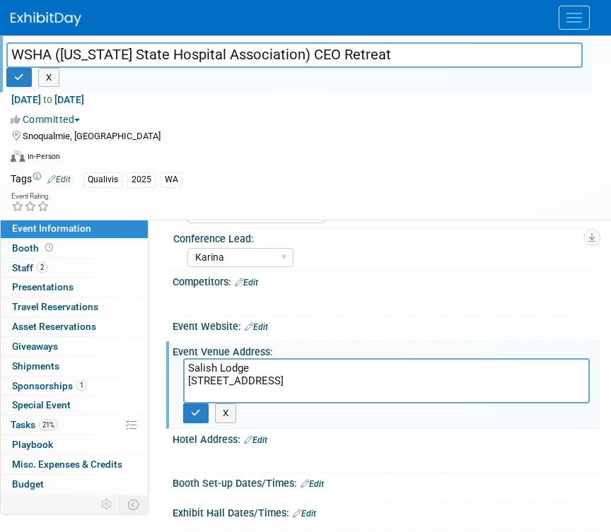
drag, startPoint x: 189, startPoint y: 364, endPoint x: 299, endPoint y: 392, distance: 113.0
click at [299, 392] on textarea "Salish Lodge 6501 Railroad Ave SE, Snoqualmie, WA 98065" at bounding box center [386, 380] width 406 height 45
click at [199, 416] on icon "button" at bounding box center [196, 413] width 10 height 9
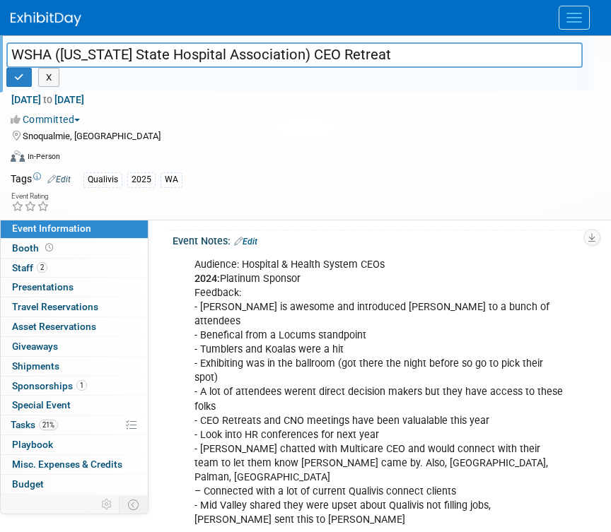
scroll to position [543, 0]
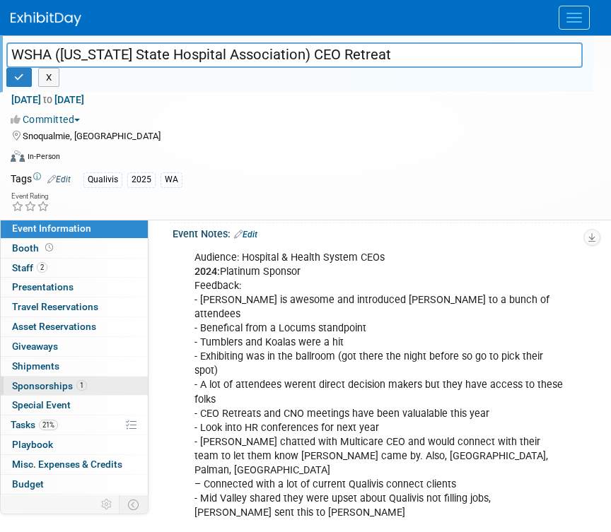
click at [66, 378] on link "1 Sponsorships 1" at bounding box center [74, 386] width 147 height 19
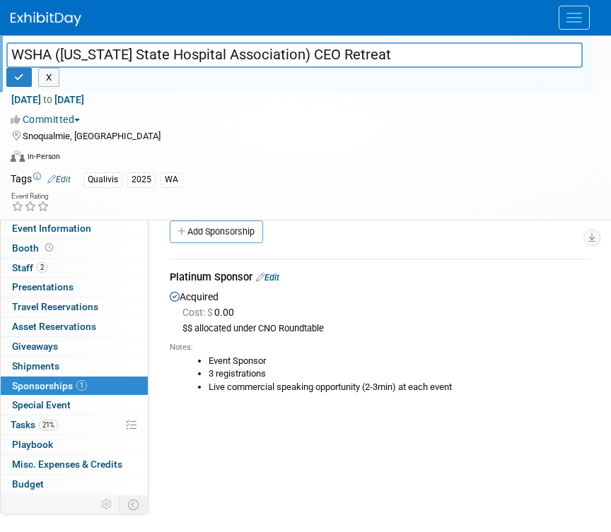
scroll to position [23, 0]
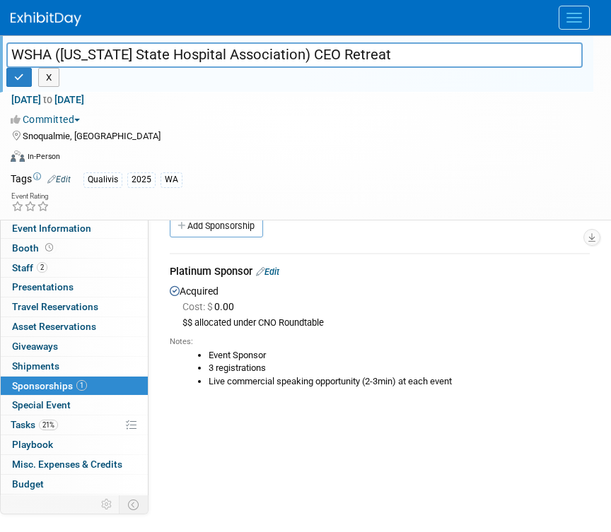
click at [580, 25] on button "Menu" at bounding box center [573, 18] width 31 height 24
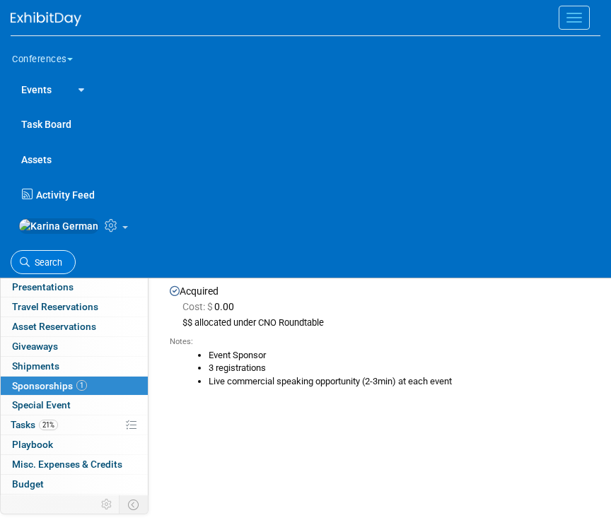
click at [40, 263] on link "Search" at bounding box center [43, 262] width 65 height 25
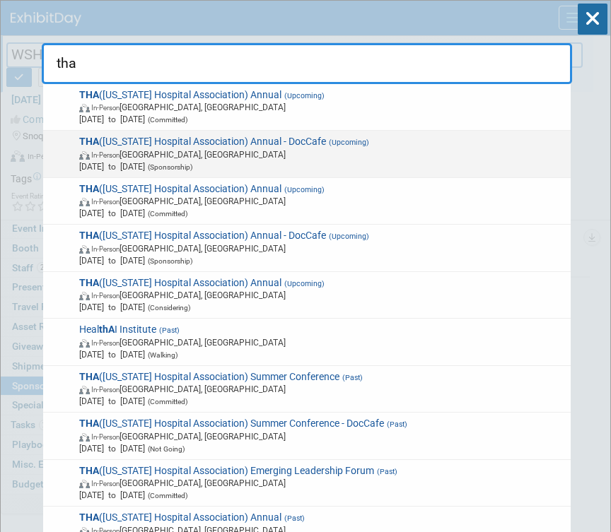
type input "tha"
click at [296, 131] on div "THA (Tennessee Hospital Association) Annual - DocCafe (Upcoming) In-Person Nash…" at bounding box center [306, 154] width 527 height 47
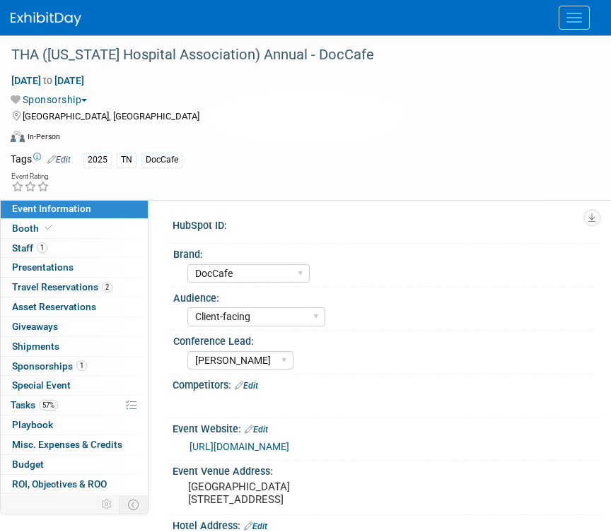
select select "DocCafe"
select select "Client-facing"
select select "[PERSON_NAME]"
click at [575, 17] on span "Menu" at bounding box center [574, 17] width 16 height 1
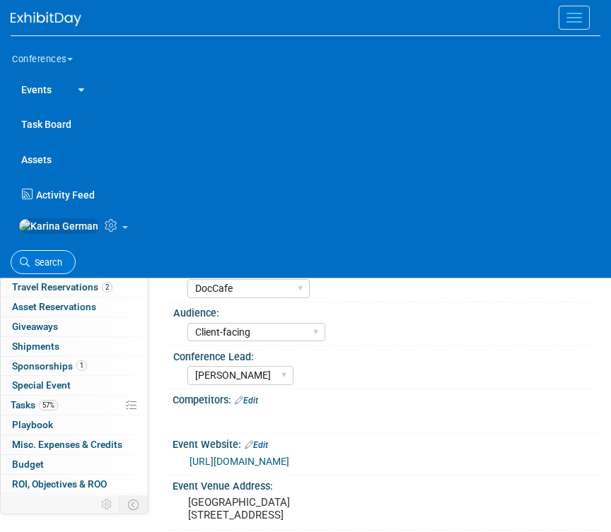
click at [40, 268] on span "Search" at bounding box center [46, 262] width 33 height 11
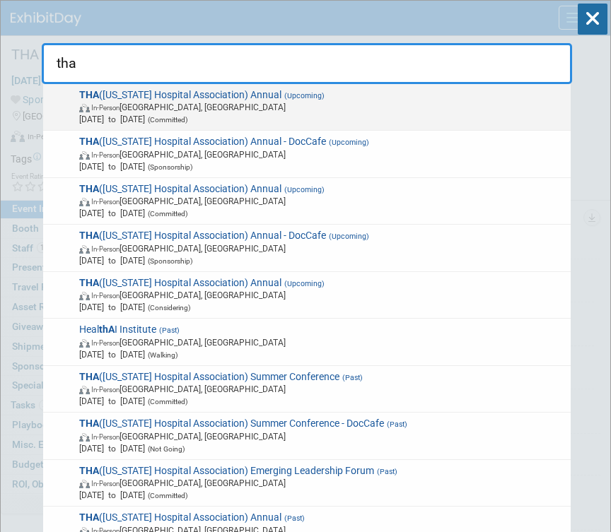
type input "tha"
click at [235, 112] on span "In-Person [GEOGRAPHIC_DATA], [GEOGRAPHIC_DATA]" at bounding box center [322, 107] width 486 height 12
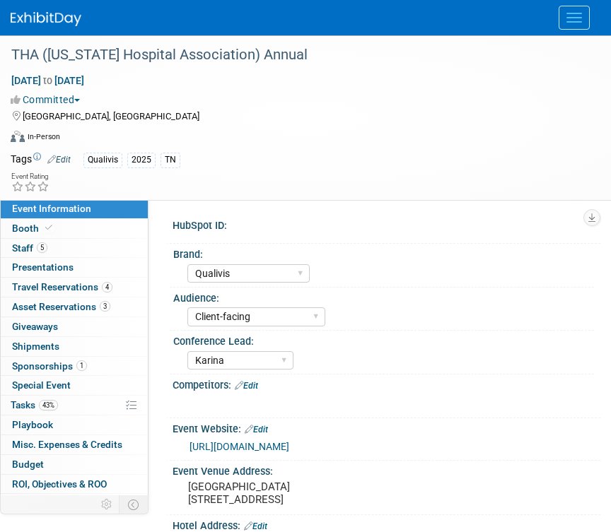
select select "Qualivis"
select select "Client-facing"
select select "Karina"
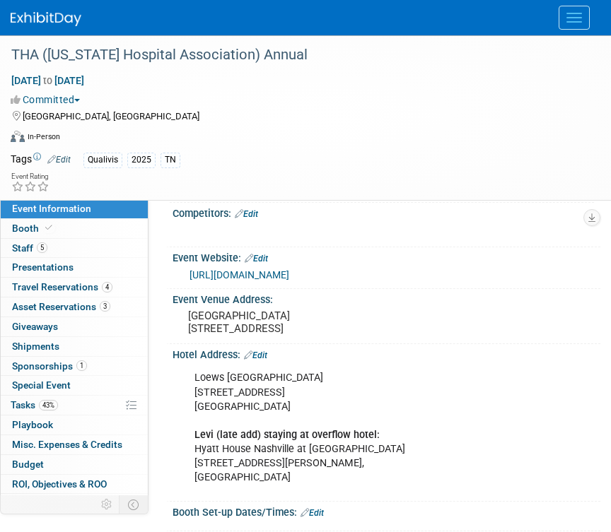
scroll to position [192, 0]
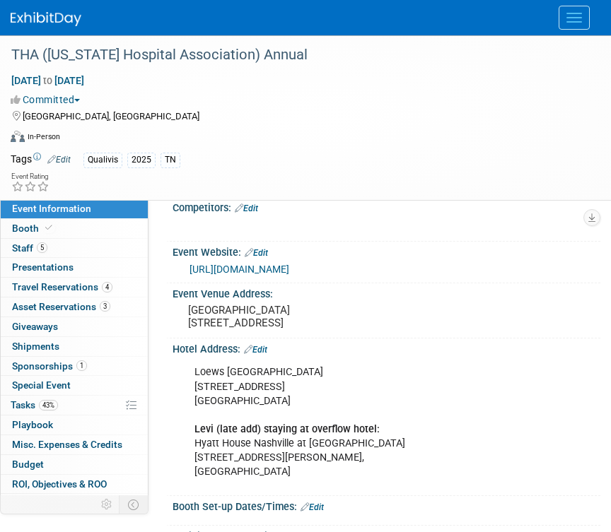
click at [264, 418] on div "[GEOGRAPHIC_DATA] [STREET_ADDRESS] Levi (late add) staying at overflow hotel: […" at bounding box center [378, 422] width 389 height 128
click at [264, 355] on link "Edit" at bounding box center [255, 350] width 23 height 10
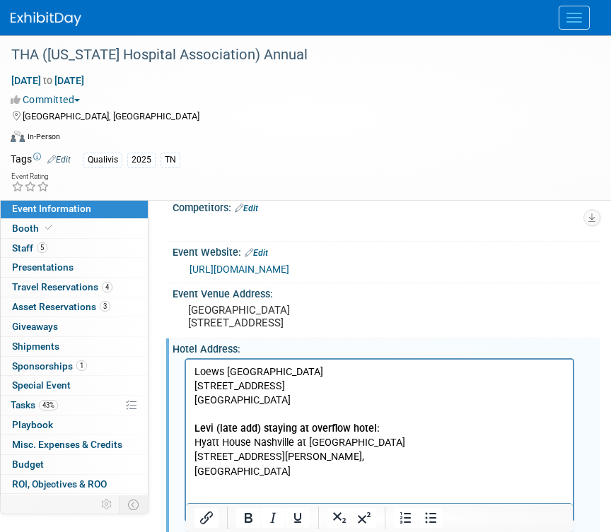
scroll to position [0, 0]
click at [215, 429] on b "Levi (late add) staying at overflow hotel:" at bounding box center [286, 429] width 185 height 12
click at [308, 429] on b "[PERSON_NAME] (late add) staying at overflow hotel:" at bounding box center [316, 429] width 244 height 12
click at [419, 425] on b "[PERSON_NAME] (late add) staying at overflow hotel:" at bounding box center [316, 429] width 244 height 12
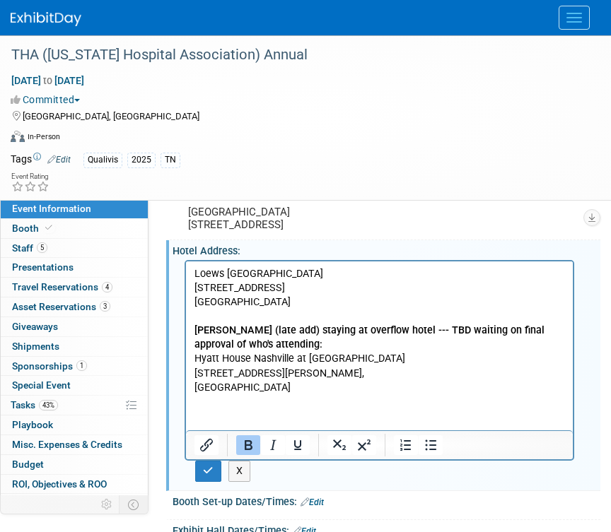
scroll to position [332, 0]
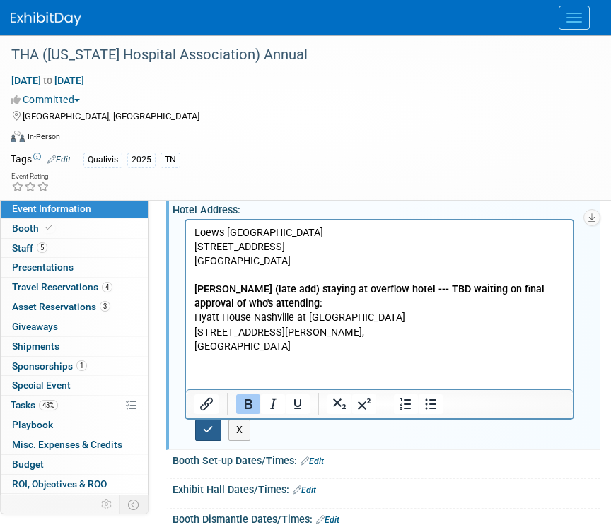
click at [211, 435] on icon "button" at bounding box center [208, 430] width 11 height 10
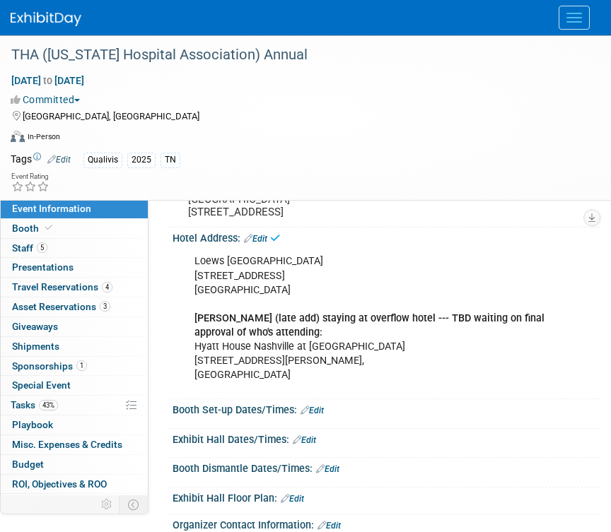
scroll to position [303, 0]
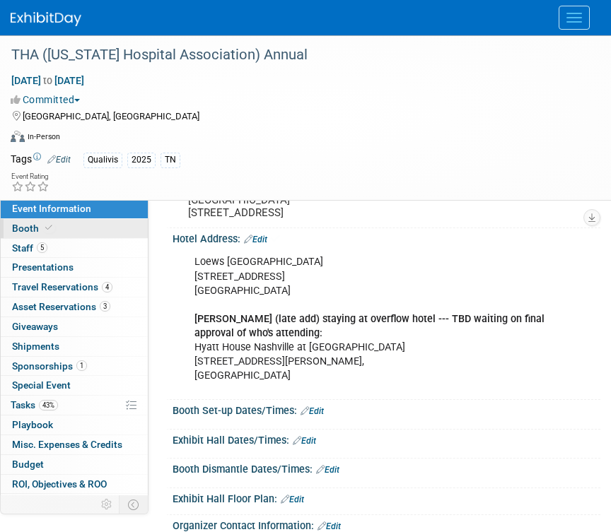
click at [100, 230] on link "Booth" at bounding box center [74, 228] width 147 height 19
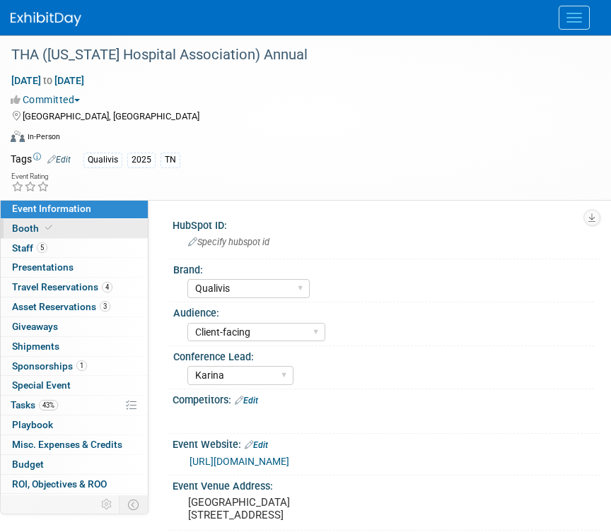
select select "6' tabletop"
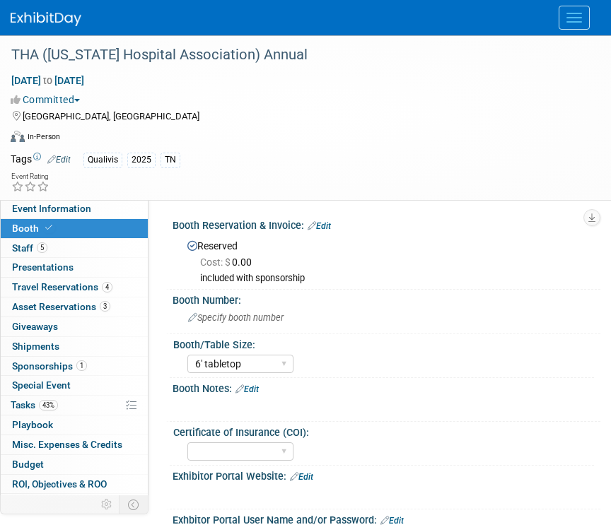
click at [103, 236] on link "Booth" at bounding box center [74, 228] width 147 height 19
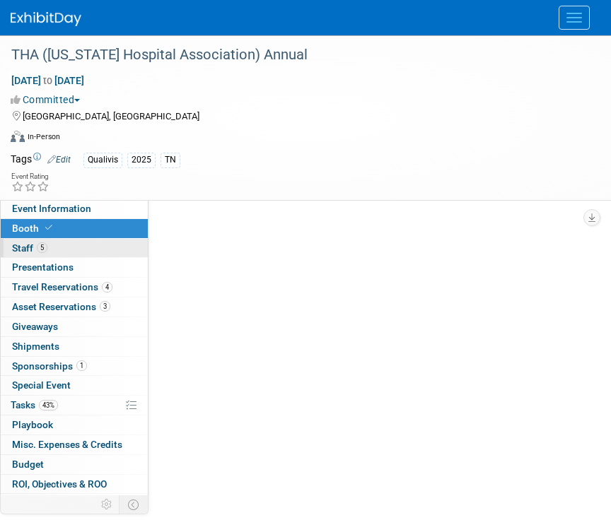
select select "6' tabletop"
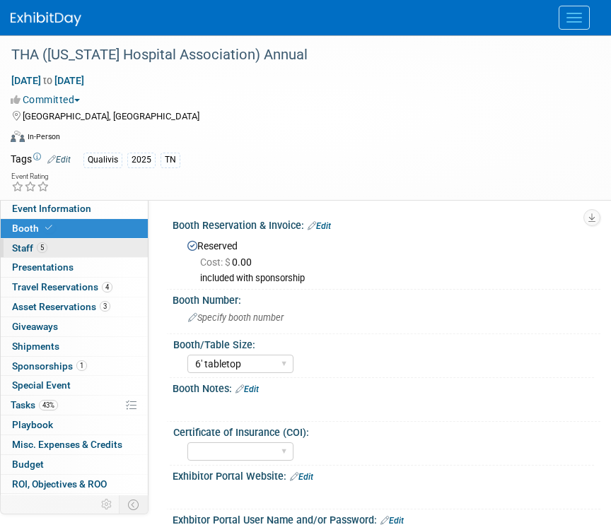
click at [86, 244] on link "5 Staff 5" at bounding box center [74, 248] width 147 height 19
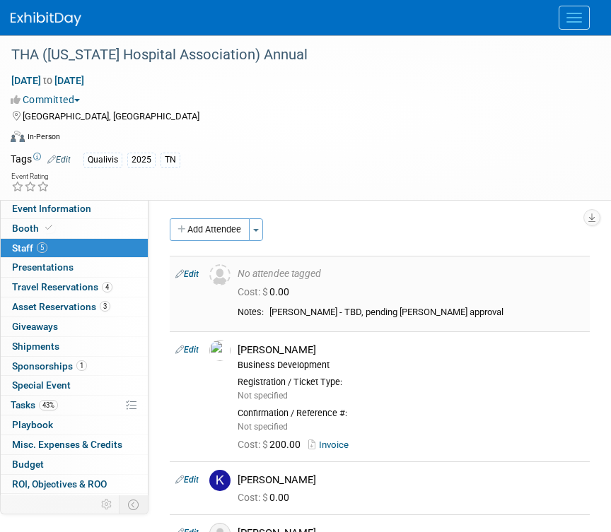
click at [187, 276] on link "Edit" at bounding box center [186, 274] width 23 height 10
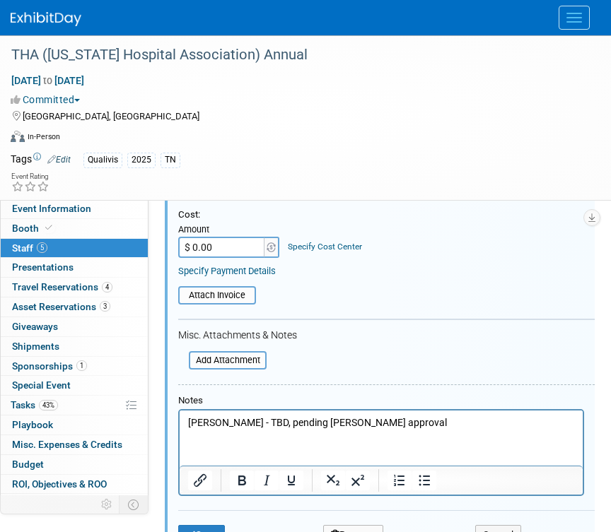
scroll to position [262, 0]
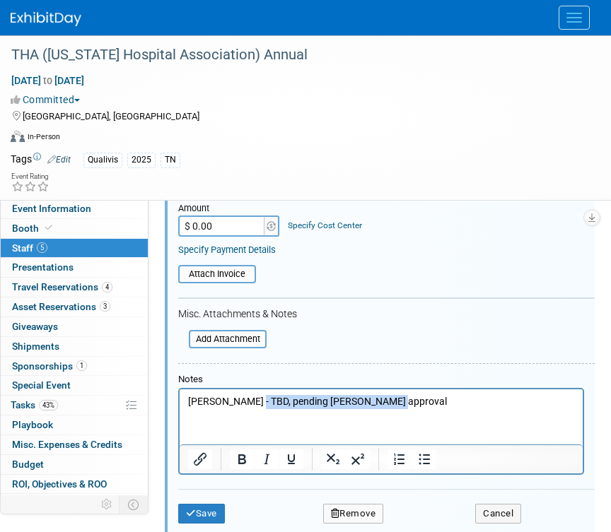
drag, startPoint x: 399, startPoint y: 404, endPoint x: 254, endPoint y: 402, distance: 144.9
click at [253, 401] on p "Matt Ferguson - TBD, pending Emily approval" at bounding box center [381, 401] width 387 height 14
click at [194, 504] on button "Save" at bounding box center [201, 514] width 47 height 20
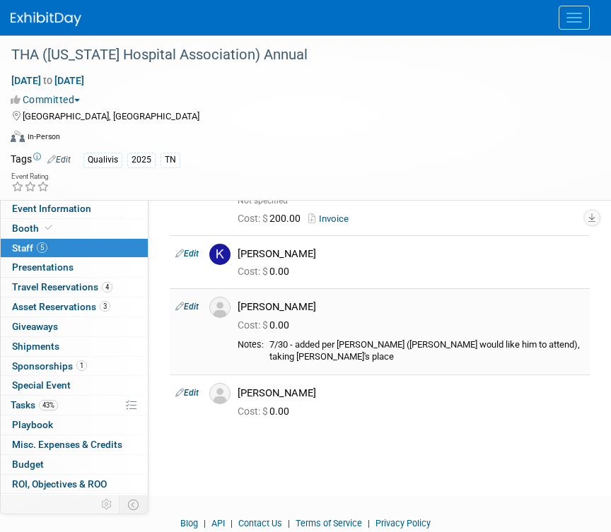
scroll to position [224, 0]
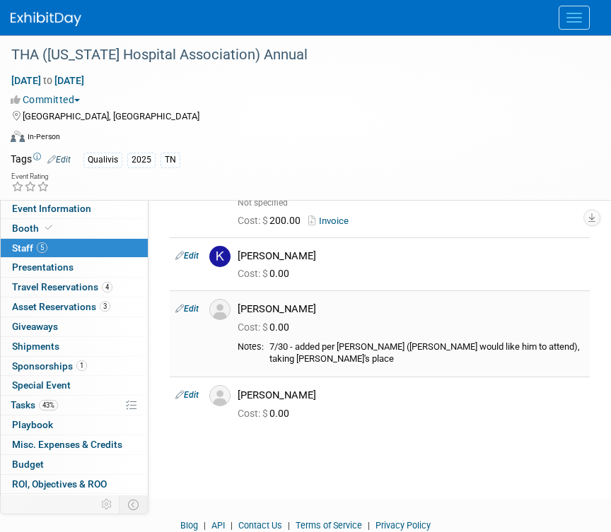
click at [190, 303] on td "Edit" at bounding box center [187, 334] width 34 height 86
click at [189, 307] on link "Edit" at bounding box center [186, 309] width 23 height 10
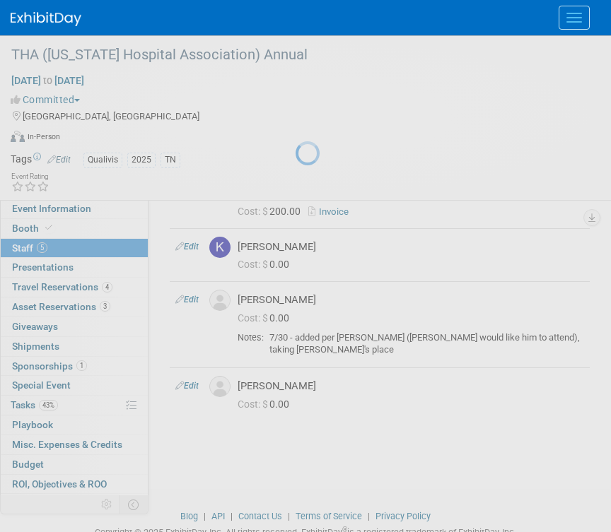
select select "e5e0e58a-c819-4aef-bc0b-b6994d2f465b"
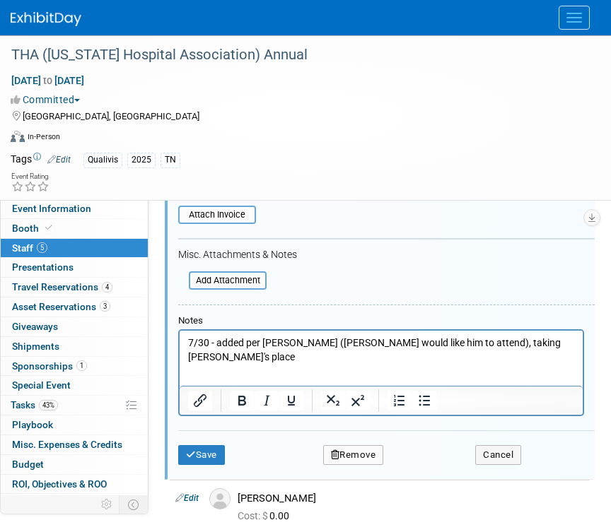
scroll to position [696, 0]
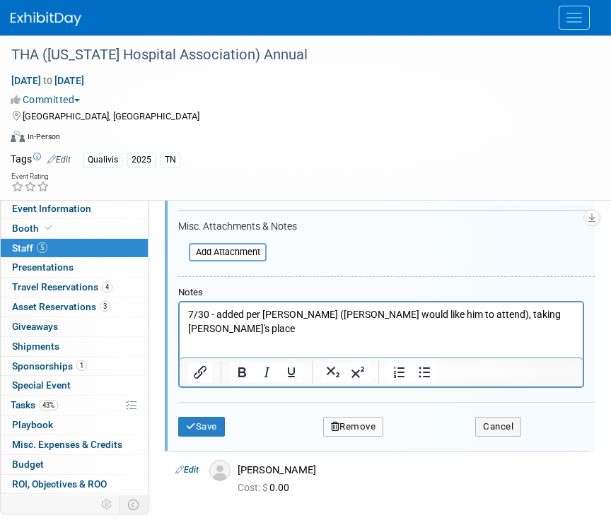
click at [524, 326] on html "7/30 - added per Kelly (Marty would like him to attend), taking Joe's place" at bounding box center [381, 318] width 403 height 33
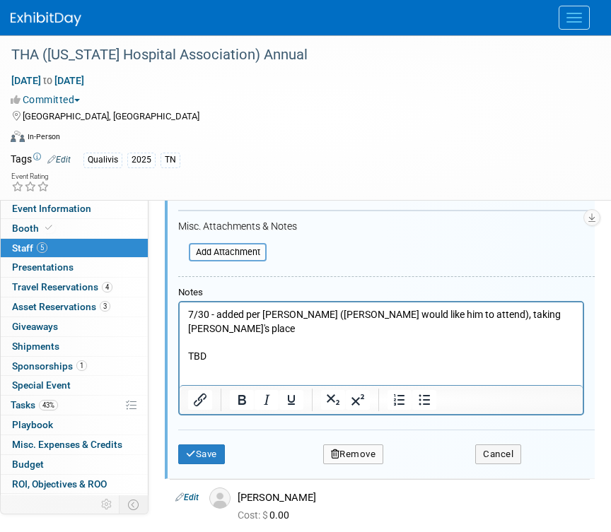
click at [188, 349] on p "TBD" at bounding box center [381, 356] width 387 height 14
click at [253, 335] on p "Rich Text Area. Press ALT-0 for help." at bounding box center [381, 342] width 387 height 14
click at [247, 349] on p "8/28 - TBD" at bounding box center [381, 356] width 387 height 14
click at [289, 349] on p "8/28 - TBD waiting on approval from Jenny" at bounding box center [381, 356] width 387 height 14
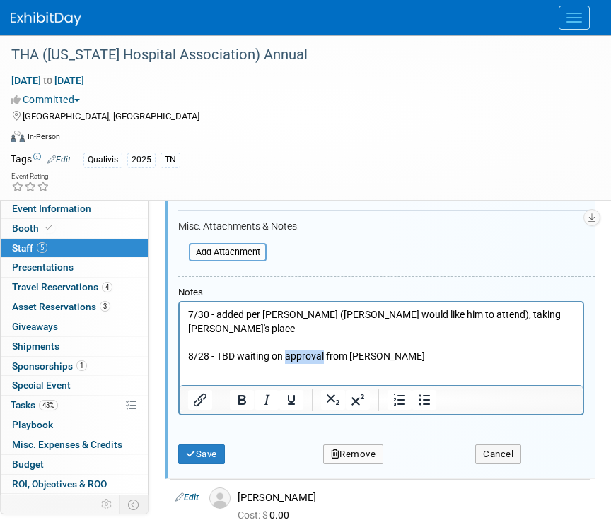
click at [289, 349] on p "8/28 - TBD waiting on approval from Jenny" at bounding box center [381, 356] width 387 height 14
copy p "8/28 - TBD waiting on approval from Jenny"
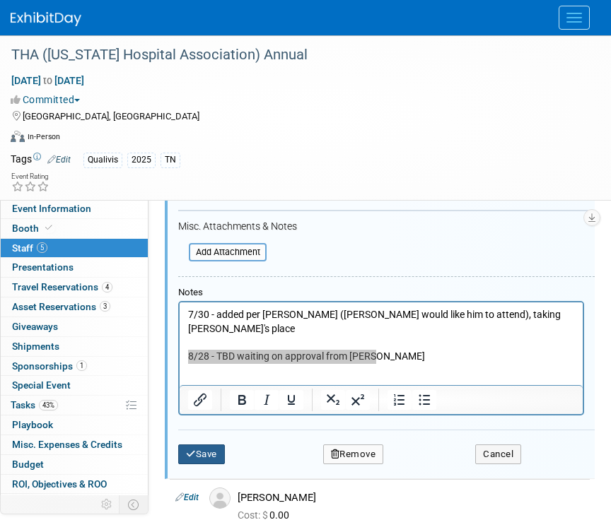
click at [211, 451] on button "Save" at bounding box center [201, 455] width 47 height 20
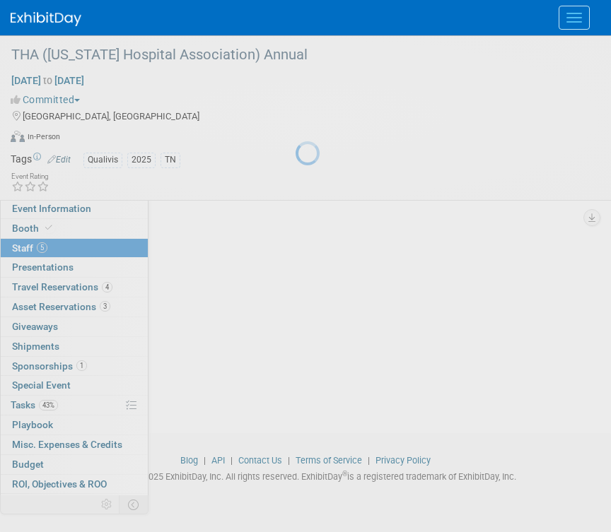
scroll to position [300, 0]
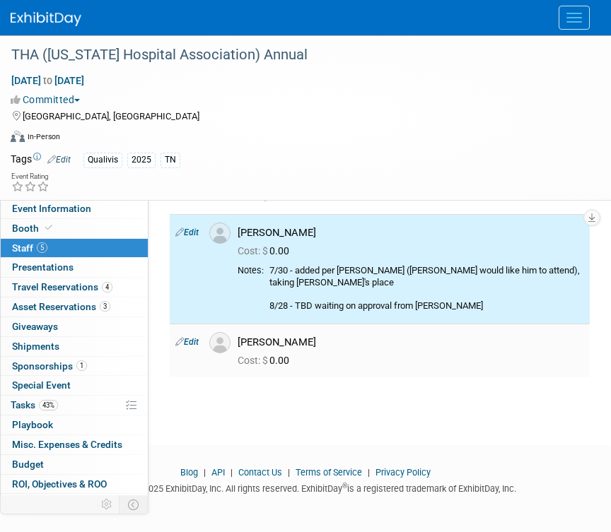
click at [190, 337] on link "Edit" at bounding box center [186, 342] width 23 height 10
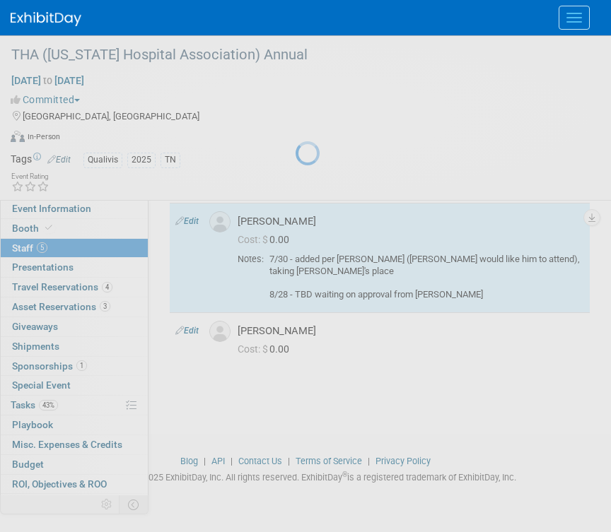
select select "c41e3ac8-b4db-4c53-8ae6-244bd6a8109c"
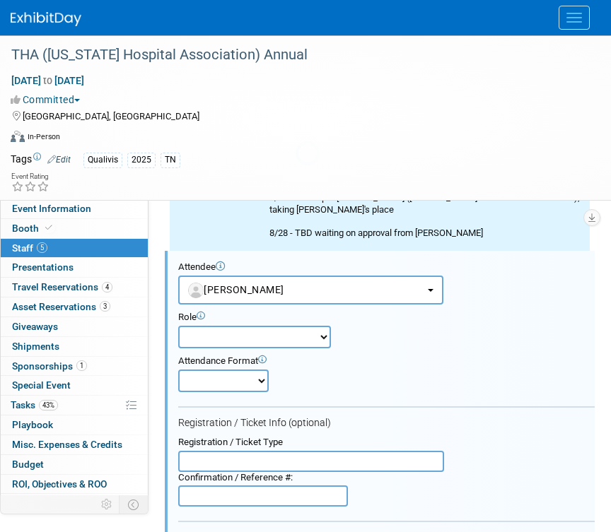
scroll to position [377, 0]
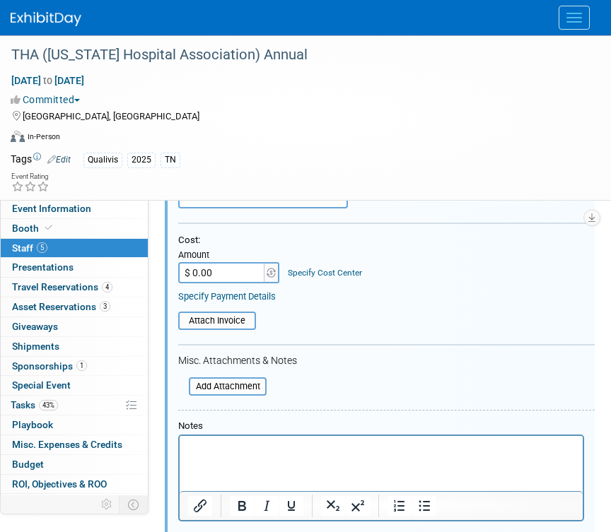
click at [297, 443] on p "Rich Text Area. Press ALT-0 for help." at bounding box center [381, 449] width 387 height 14
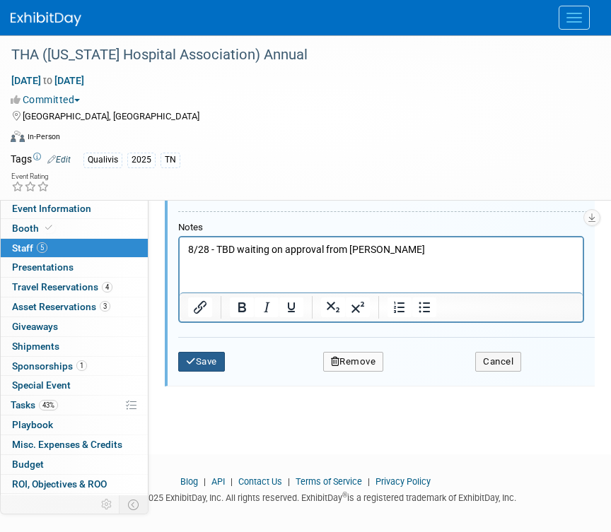
click at [214, 356] on button "Save" at bounding box center [201, 362] width 47 height 20
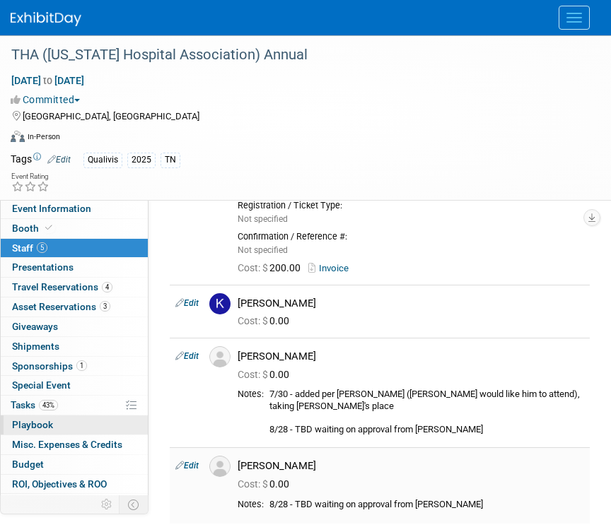
scroll to position [171, 0]
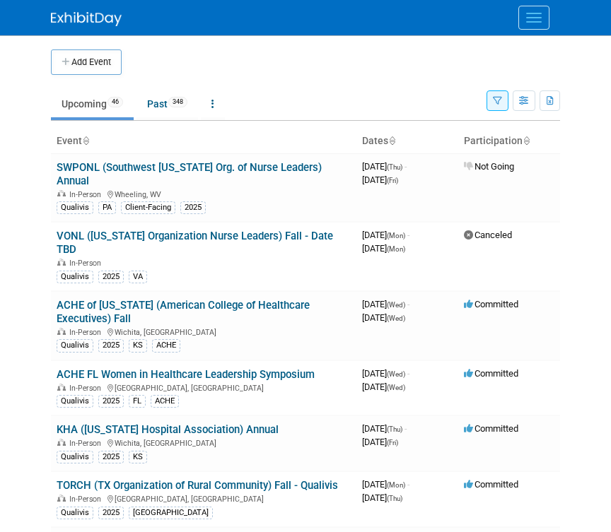
click at [529, 13] on span "Menu" at bounding box center [534, 13] width 16 height 1
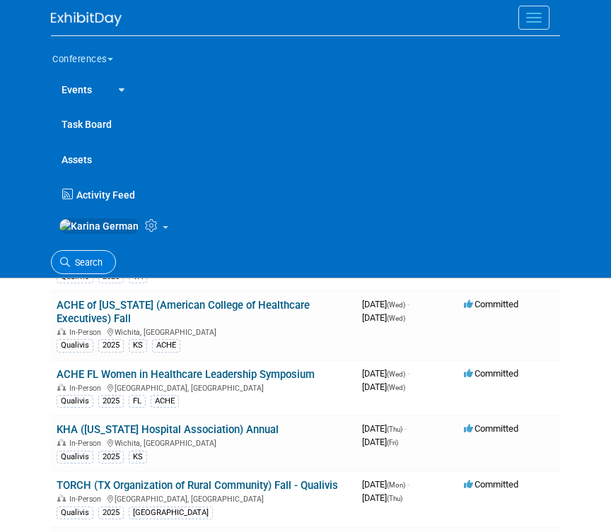
click at [77, 265] on link "Search" at bounding box center [83, 262] width 65 height 25
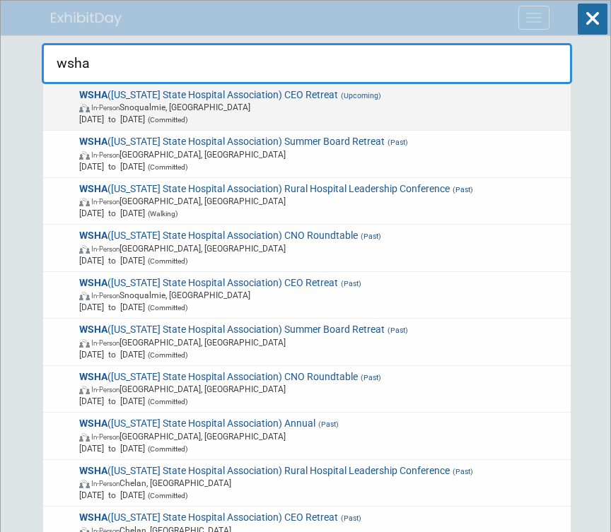
type input "wsha"
click at [416, 116] on span "[DATE] to [DATE] (Committed)" at bounding box center [322, 119] width 486 height 12
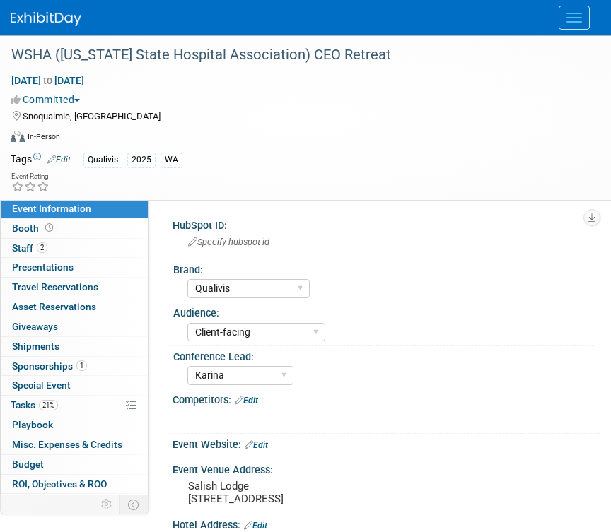
select select "Qualivis"
select select "Client-facing"
select select "Karina"
click at [67, 406] on link "21% Tasks 21%" at bounding box center [74, 405] width 147 height 19
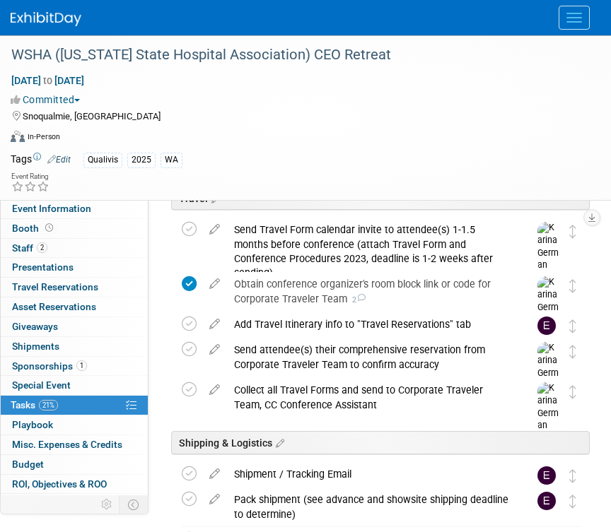
scroll to position [805, 0]
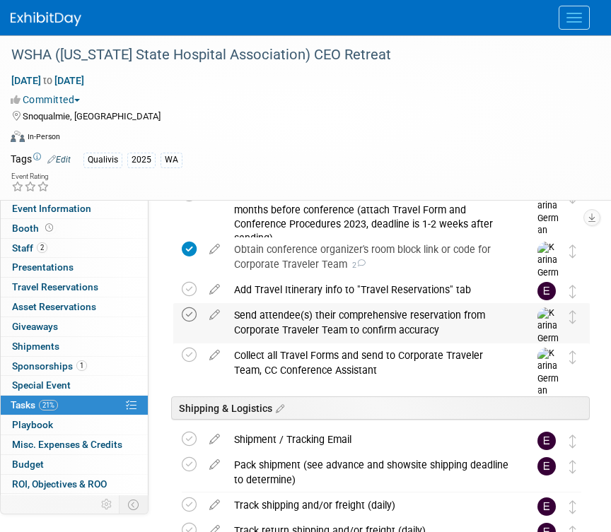
click at [190, 315] on icon at bounding box center [189, 314] width 15 height 15
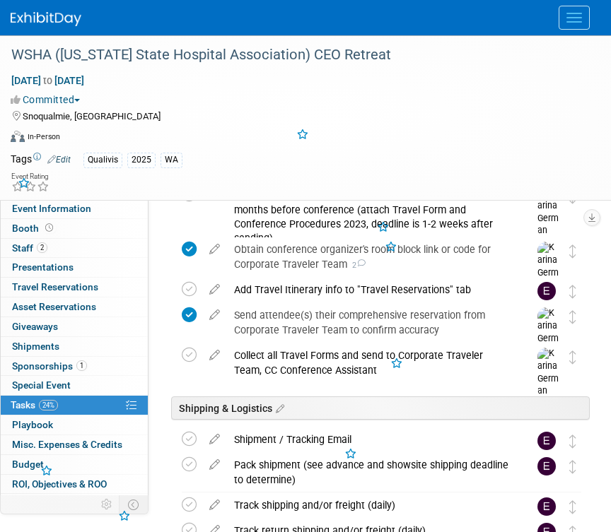
click at [190, 315] on icon at bounding box center [189, 314] width 15 height 15
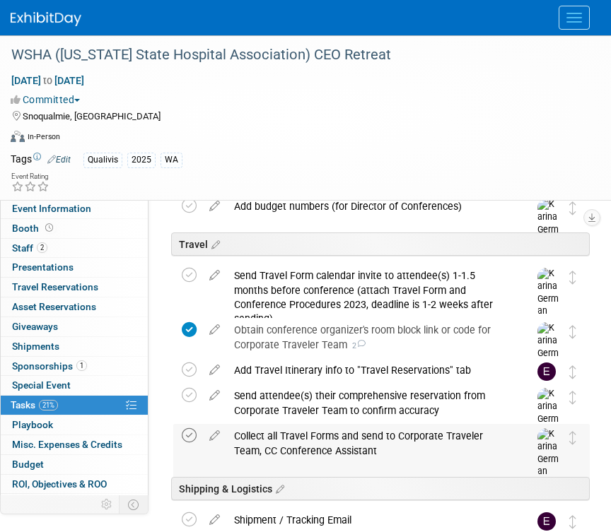
scroll to position [722, 0]
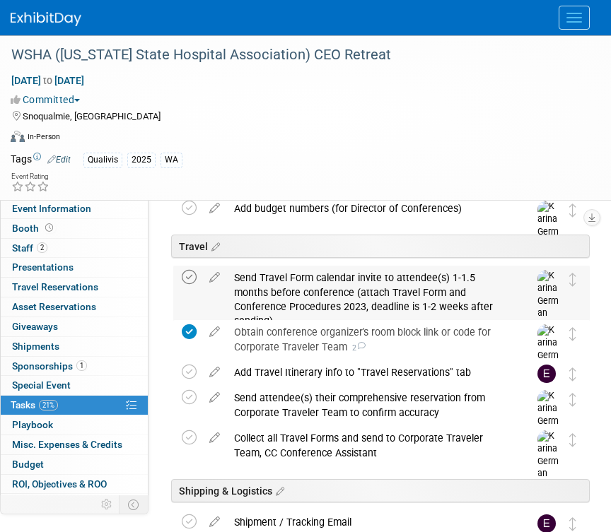
click at [194, 274] on icon at bounding box center [189, 277] width 15 height 15
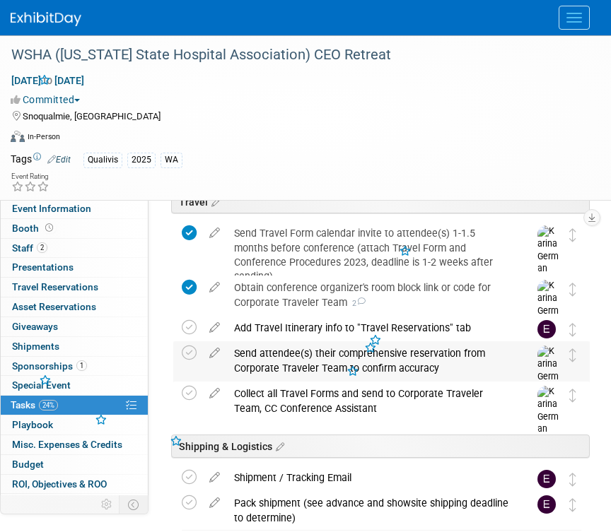
scroll to position [771, 0]
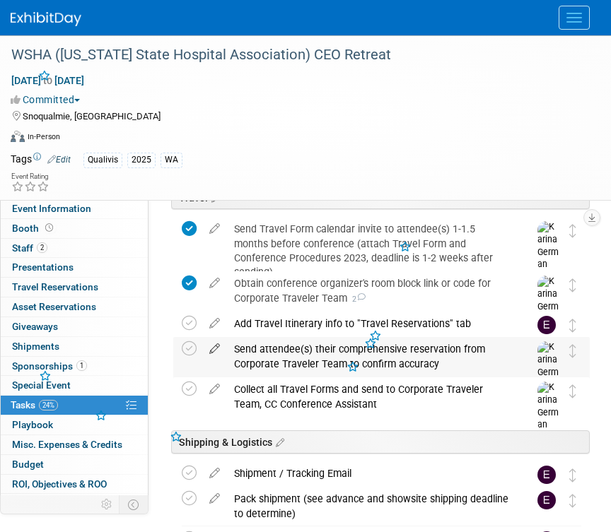
click at [220, 353] on icon at bounding box center [214, 346] width 25 height 18
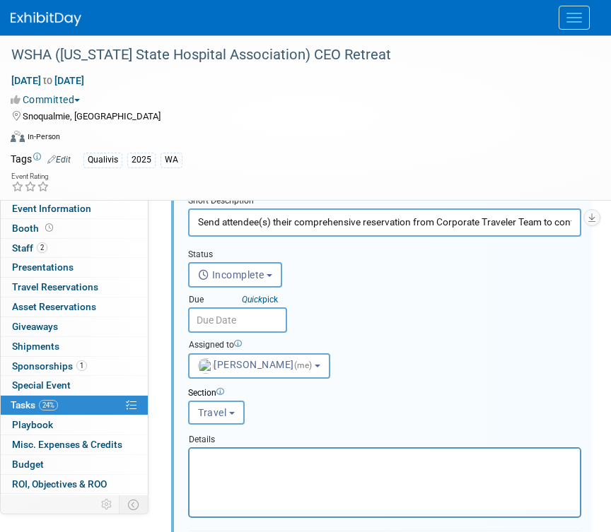
scroll to position [922, 0]
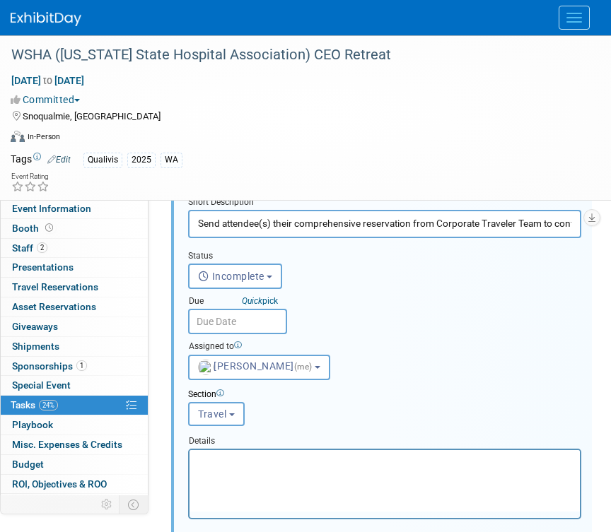
click at [236, 325] on input "text" at bounding box center [237, 321] width 99 height 25
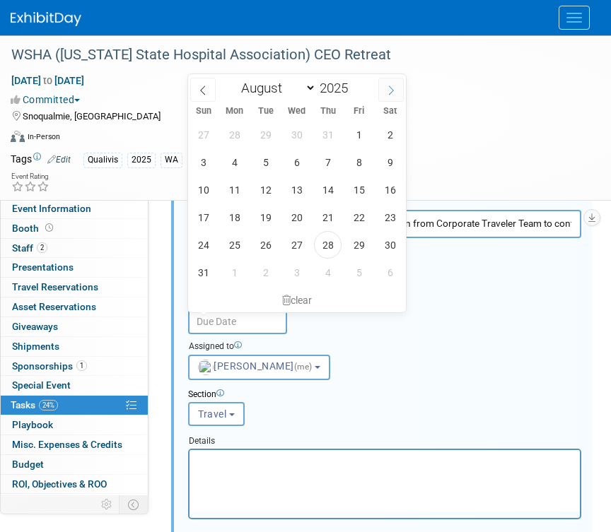
click at [391, 86] on icon at bounding box center [391, 91] width 10 height 10
select select "8"
click at [298, 137] on span "3" at bounding box center [297, 135] width 28 height 28
type input "[DATE]"
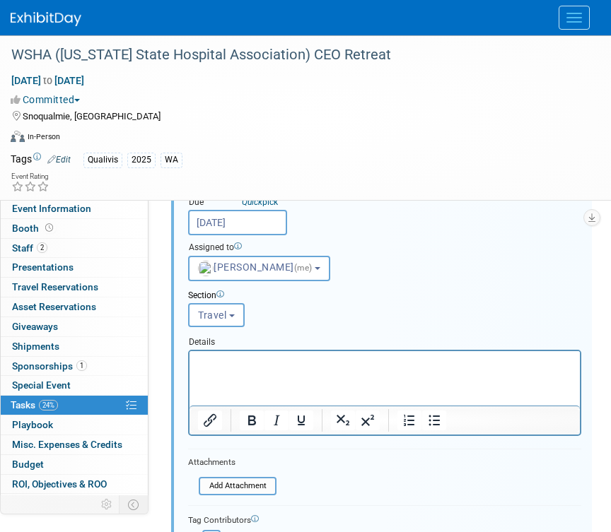
scroll to position [1115, 0]
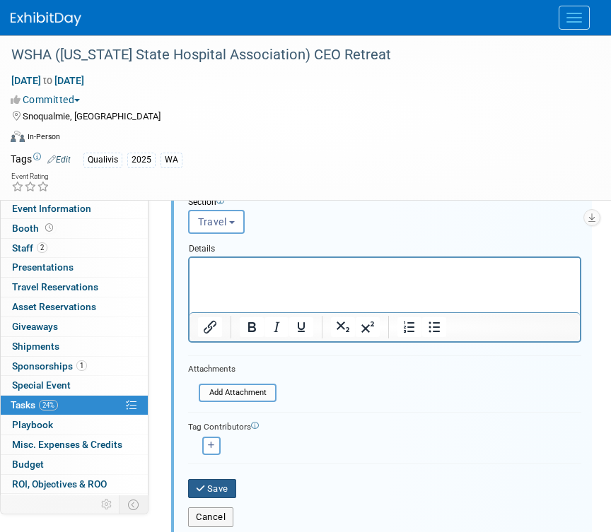
click at [228, 486] on button "Save" at bounding box center [212, 489] width 48 height 20
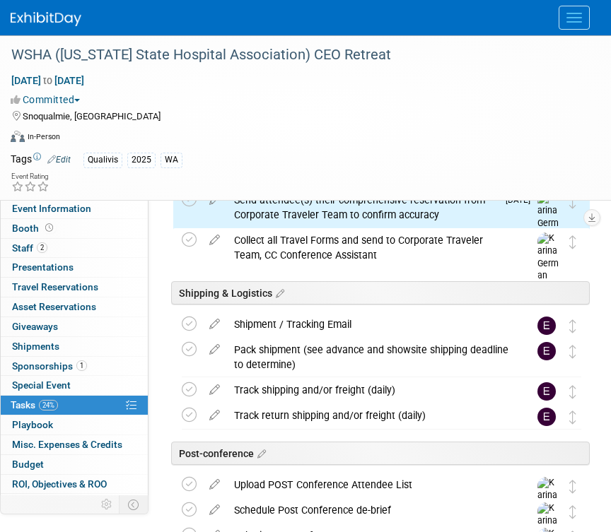
scroll to position [894, 0]
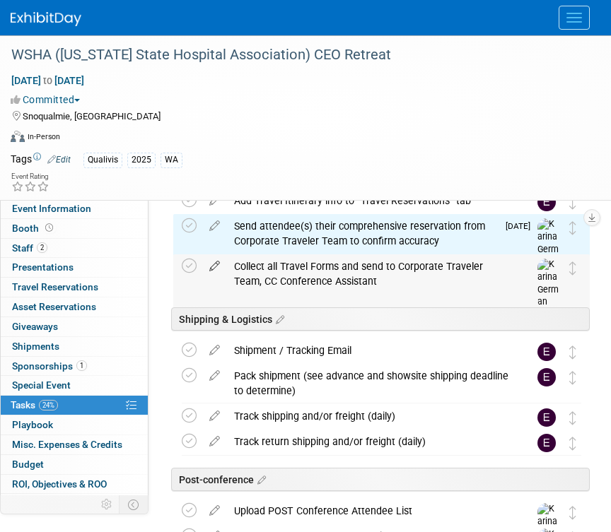
click at [210, 270] on icon at bounding box center [214, 263] width 25 height 18
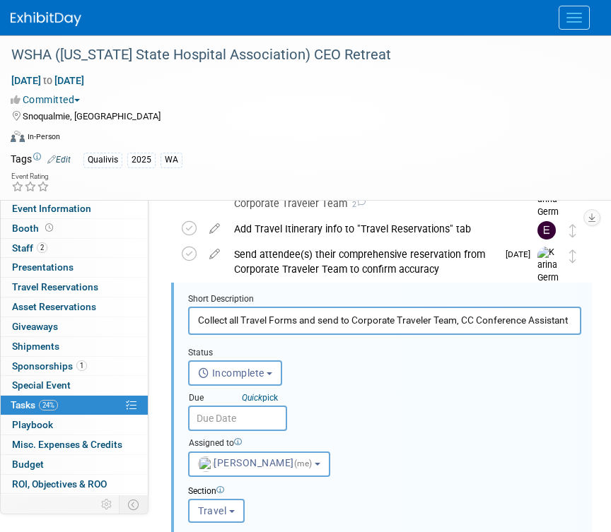
scroll to position [1024, 0]
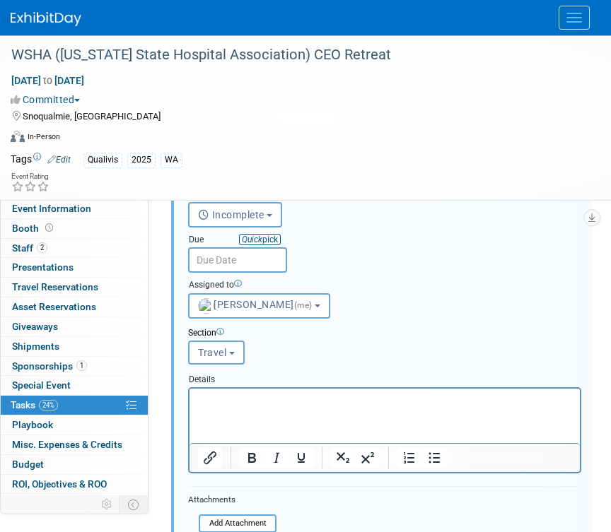
click at [246, 242] on icon "Quick" at bounding box center [252, 240] width 20 height 10
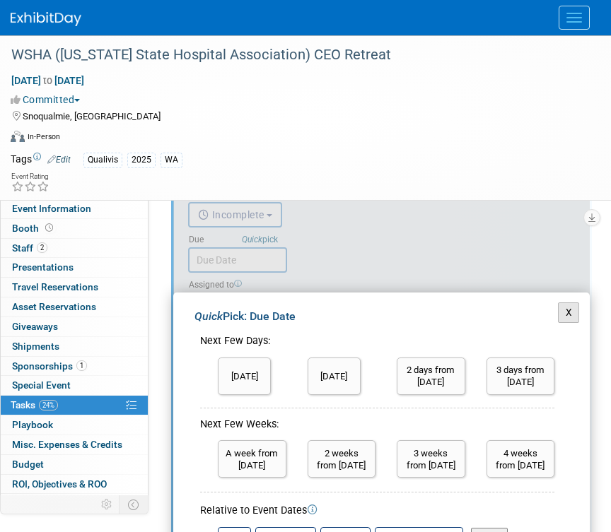
click at [564, 310] on button "X" at bounding box center [569, 313] width 22 height 20
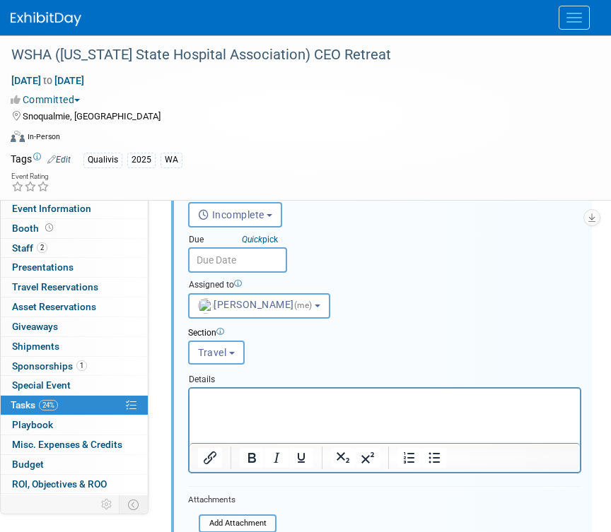
click at [255, 268] on input "text" at bounding box center [237, 259] width 99 height 25
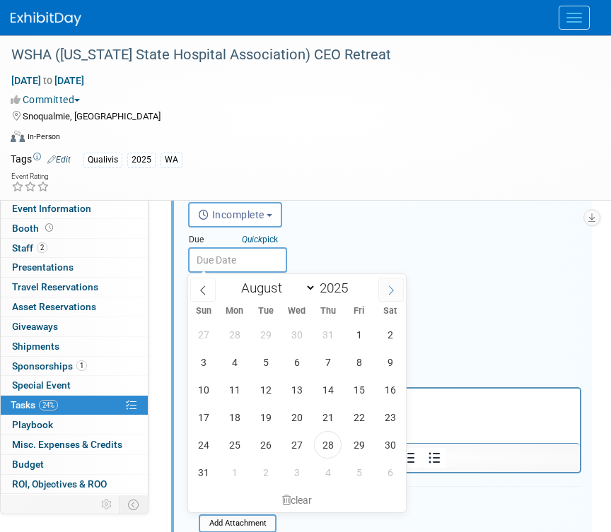
click at [387, 286] on icon at bounding box center [391, 291] width 10 height 10
select select "8"
click at [294, 322] on span "3" at bounding box center [297, 335] width 28 height 28
type input "Sep 3, 2025"
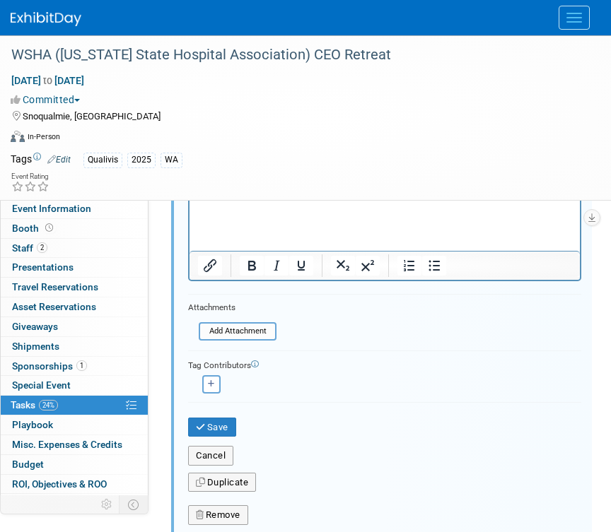
scroll to position [1217, 0]
click at [233, 421] on button "Save" at bounding box center [212, 427] width 48 height 20
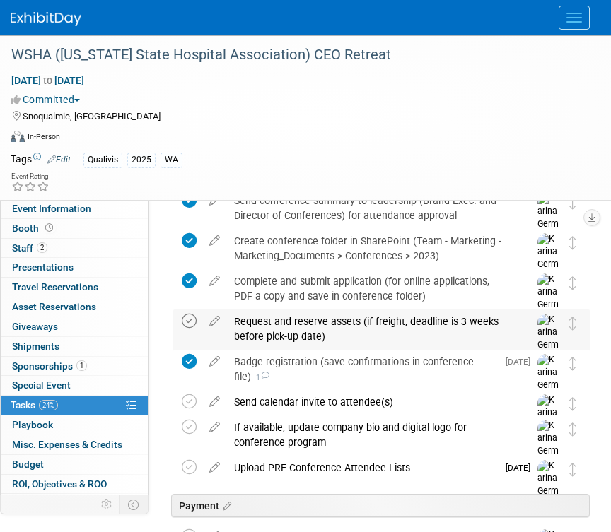
scroll to position [194, 0]
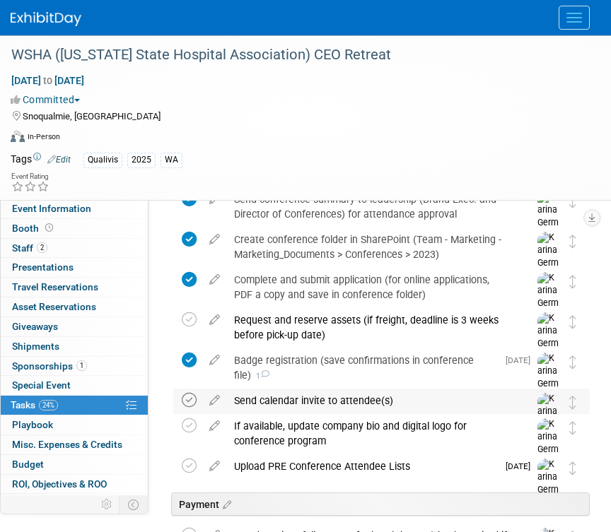
click at [184, 394] on icon at bounding box center [189, 400] width 15 height 15
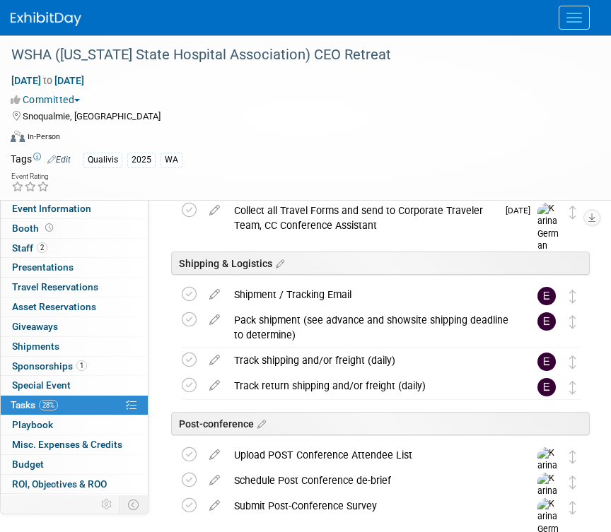
scroll to position [1024, 0]
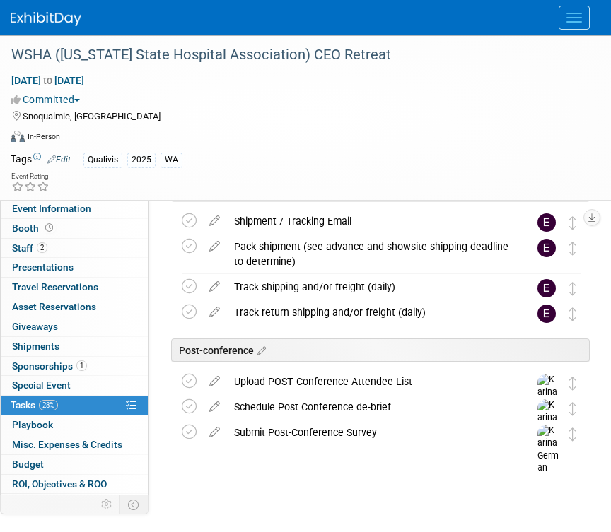
click at [570, 19] on button "Menu" at bounding box center [573, 18] width 31 height 24
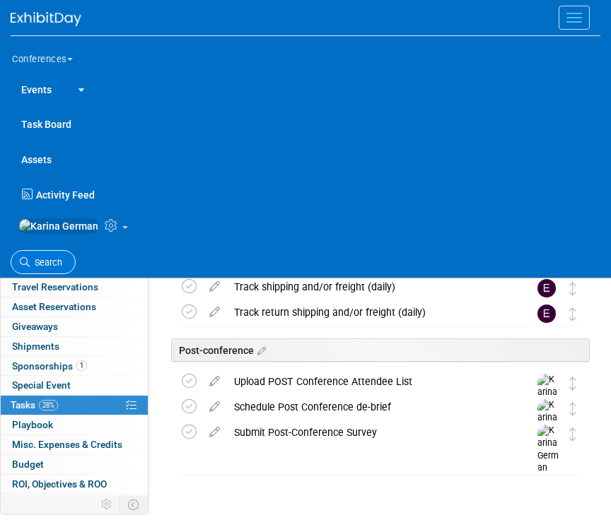
click at [37, 263] on link "Search" at bounding box center [43, 262] width 65 height 25
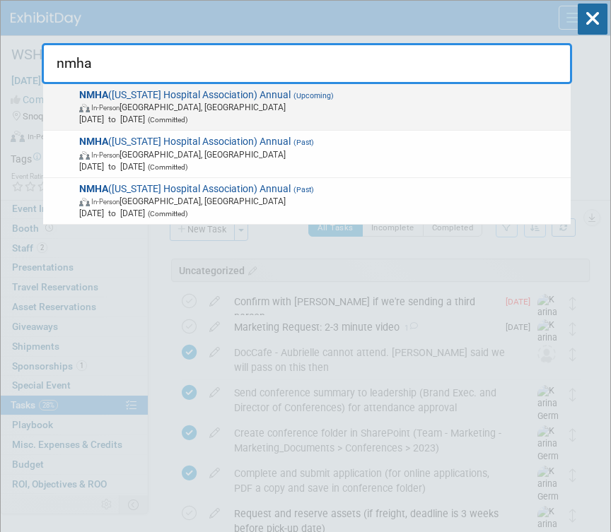
type input "nmha"
click at [322, 102] on span "In-Person Albuquerque, NM" at bounding box center [322, 107] width 486 height 12
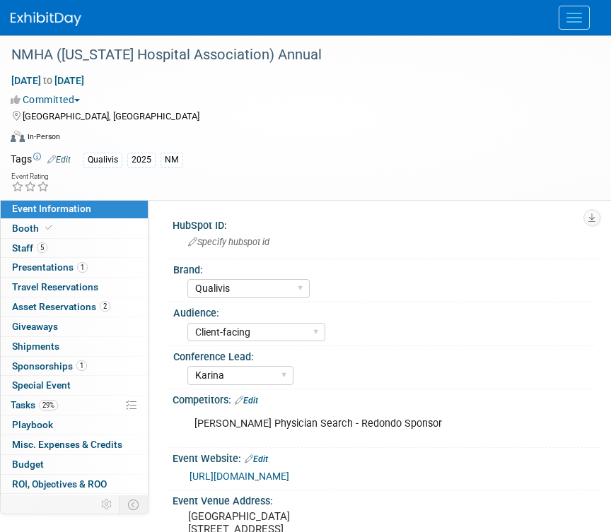
select select "Qualivis"
select select "Client-facing"
select select "Karina"
click at [69, 399] on link "29% Tasks 29%" at bounding box center [74, 405] width 147 height 19
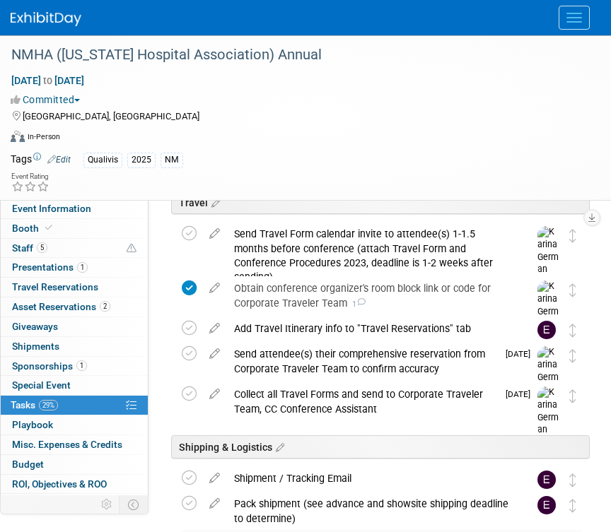
scroll to position [638, 0]
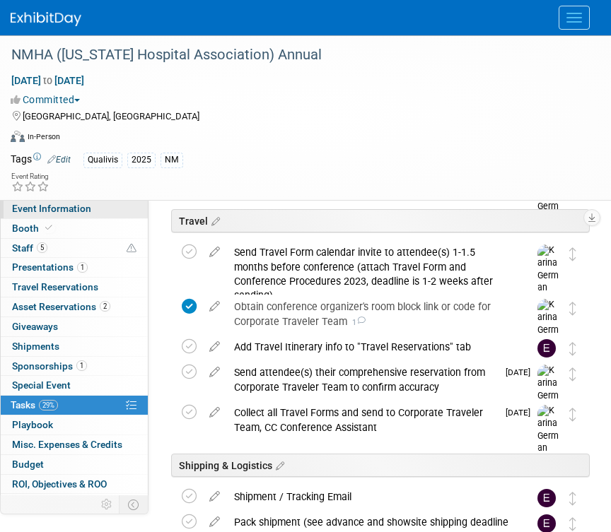
click at [109, 213] on link "Event Information" at bounding box center [74, 208] width 147 height 19
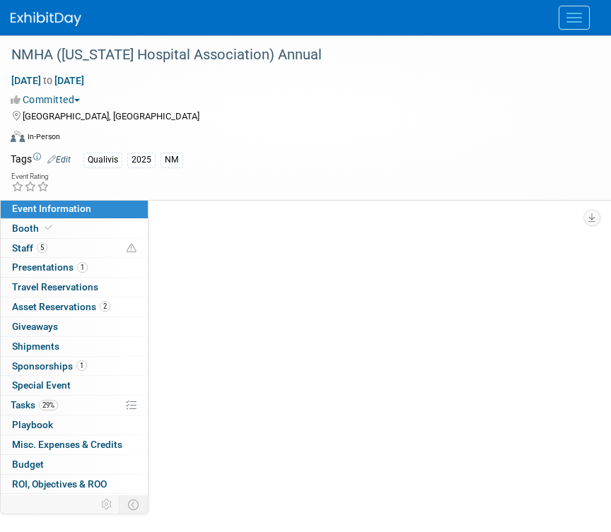
scroll to position [0, 0]
select select "Qualivis"
select select "Client-facing"
select select "Karina"
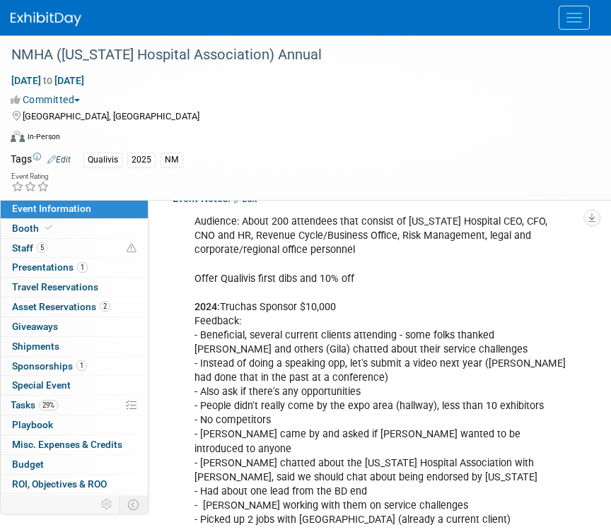
scroll to position [698, 0]
